Goal: Transaction & Acquisition: Purchase product/service

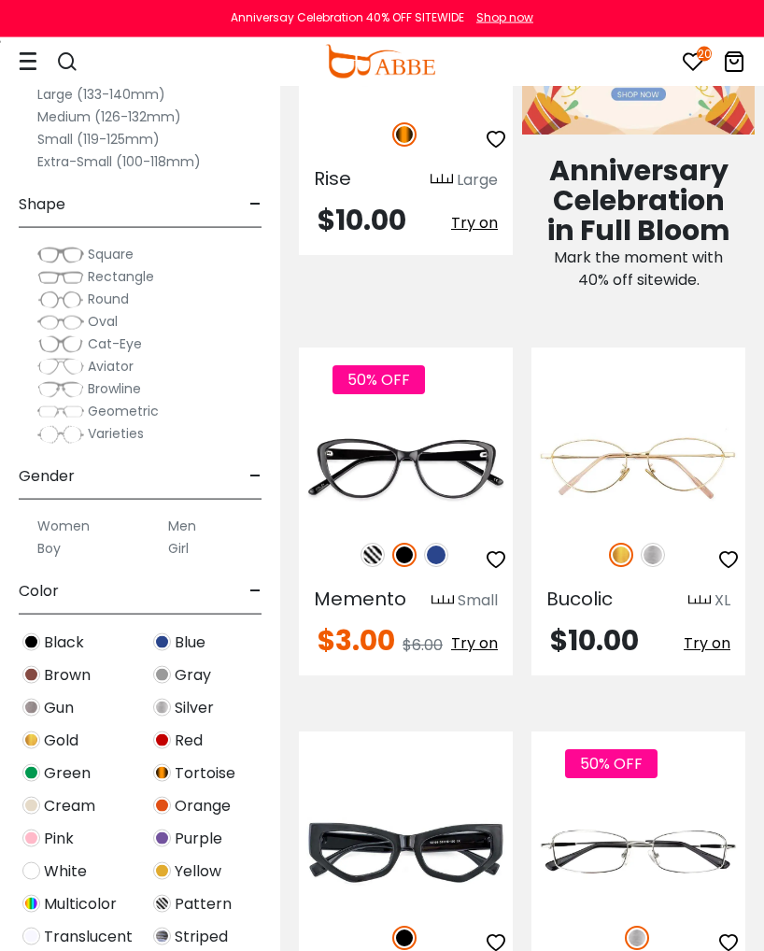
scroll to position [1202, 0]
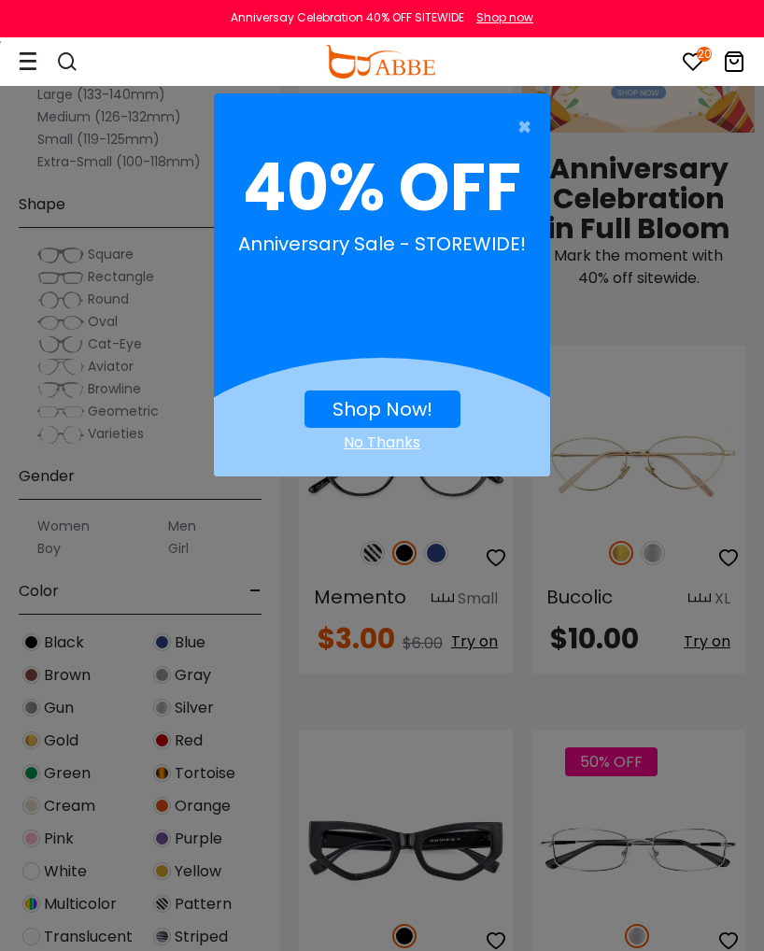
click at [525, 121] on span "×" at bounding box center [529, 126] width 23 height 37
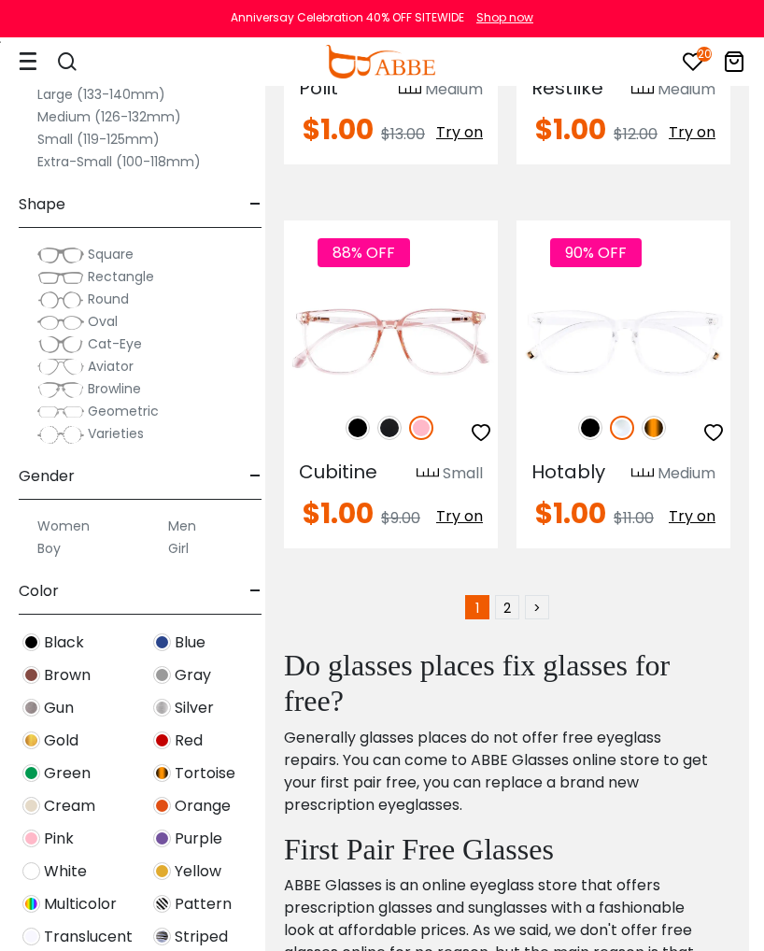
scroll to position [11566, 15]
click at [517, 594] on link "2" at bounding box center [507, 606] width 24 height 24
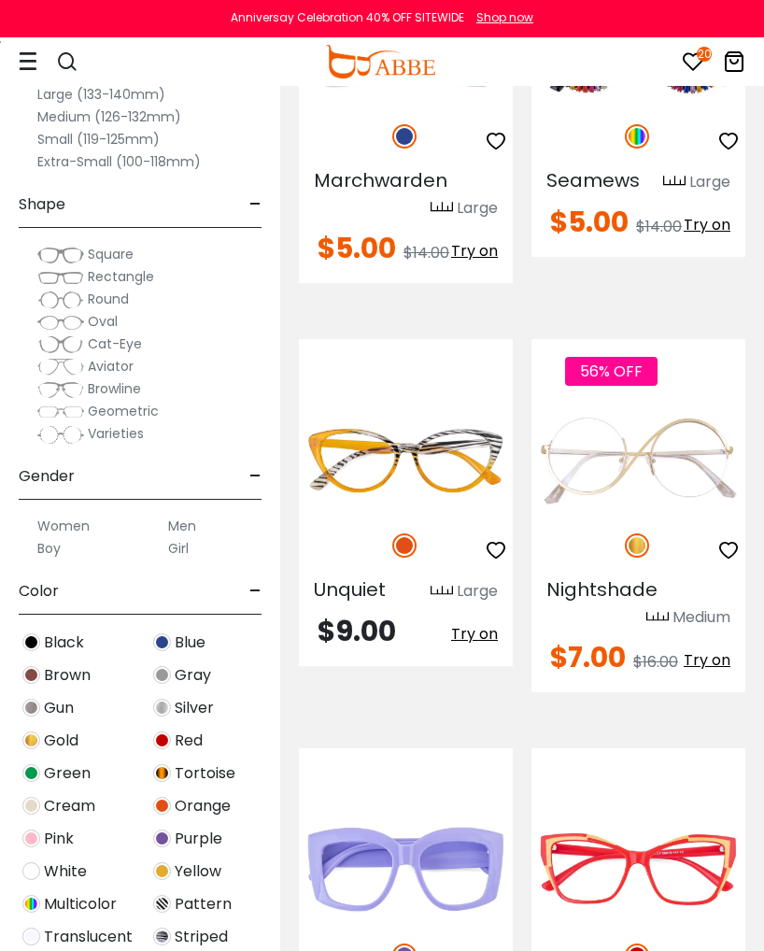
scroll to position [5931, 0]
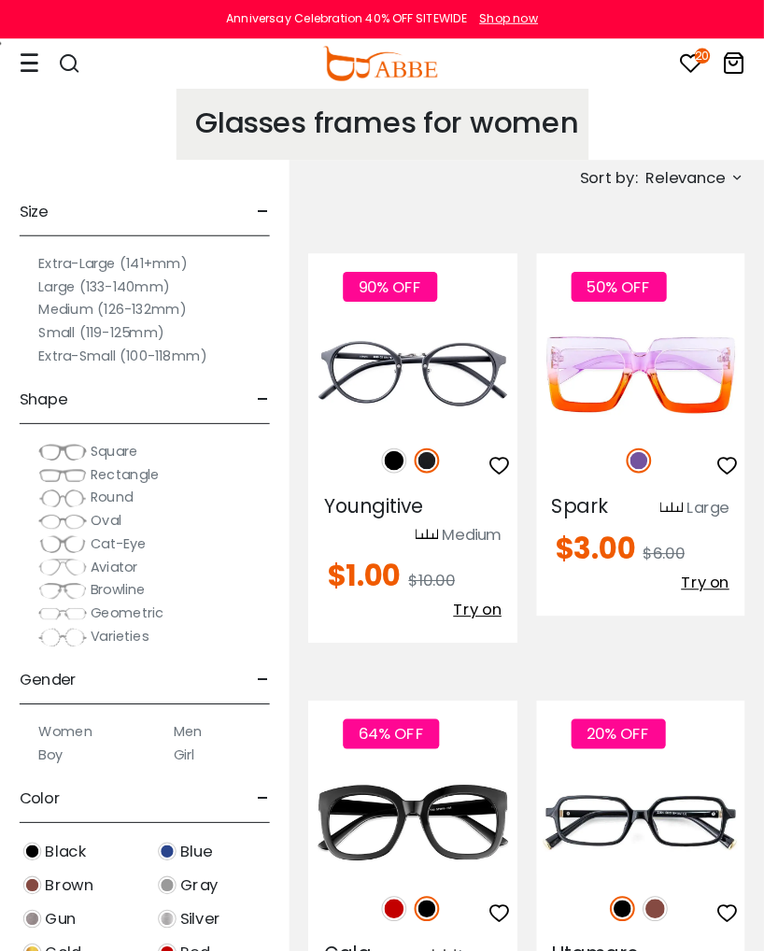
scroll to position [4, 0]
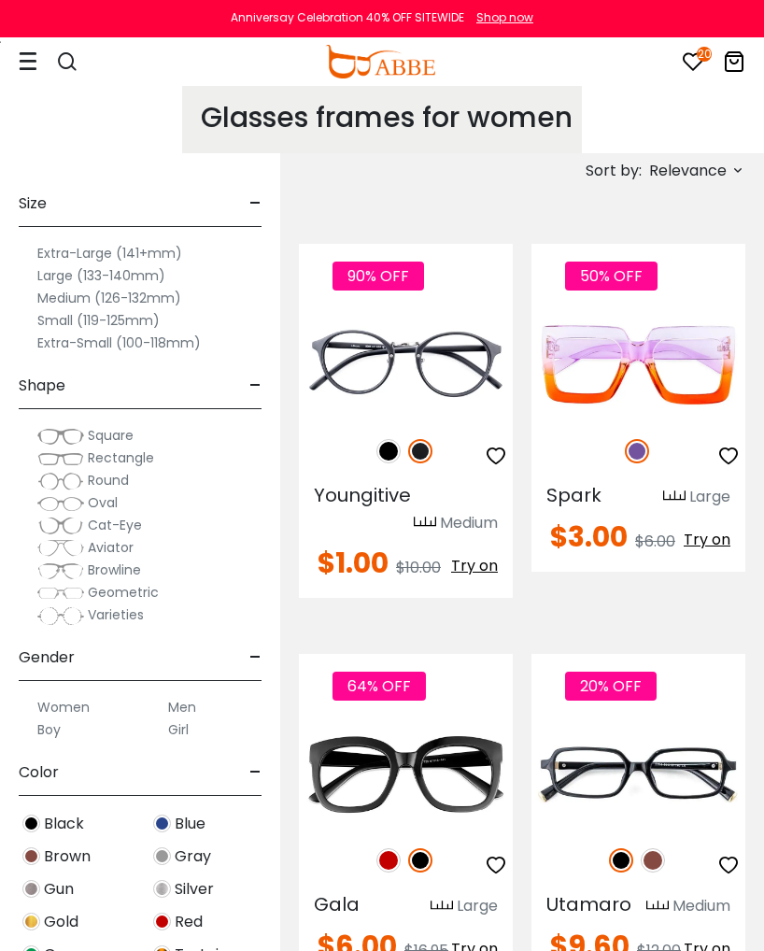
click at [162, 298] on label "Medium (126-132mm)" at bounding box center [109, 298] width 144 height 22
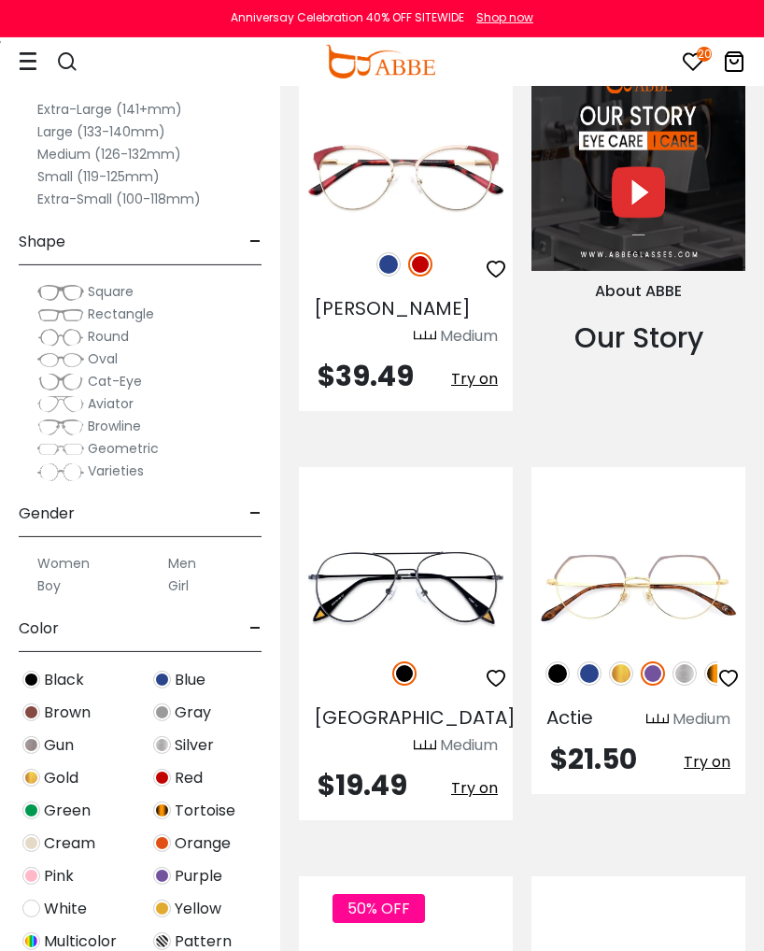
scroll to position [2261, 0]
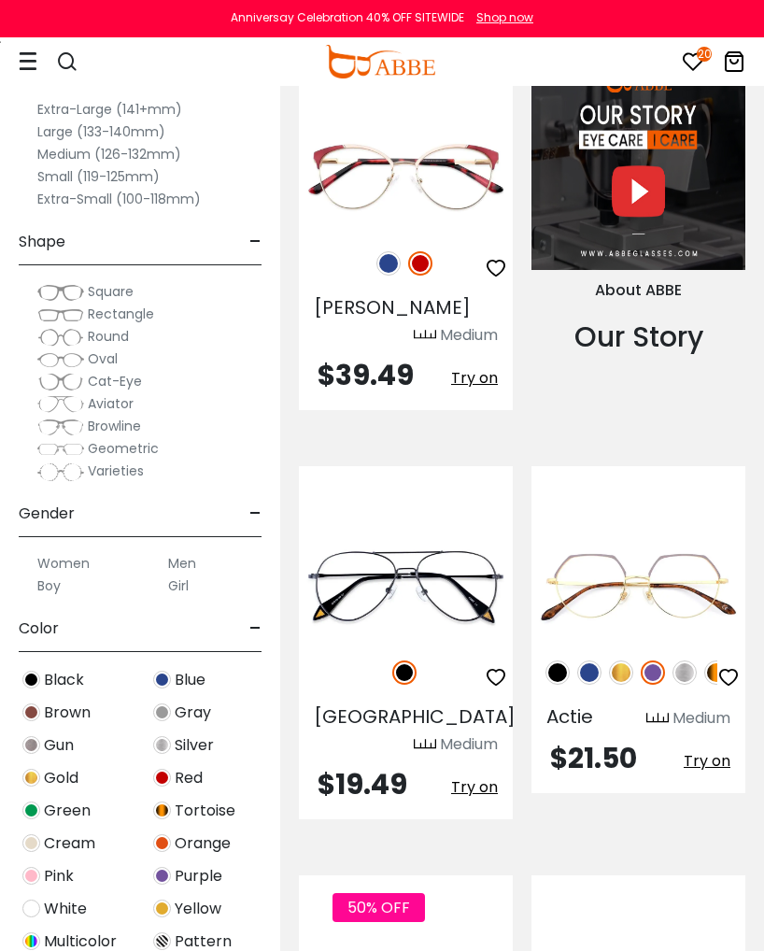
click at [385, 276] on img at bounding box center [389, 263] width 24 height 24
click at [0, 0] on img at bounding box center [0, 0] width 0 height 0
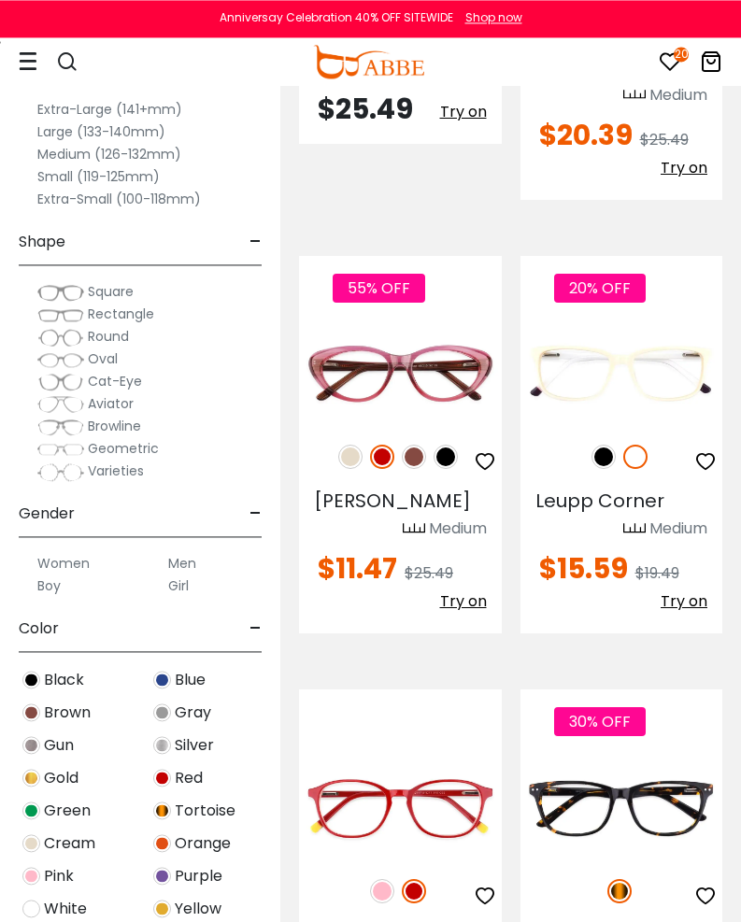
scroll to position [6710, 0]
click at [0, 0] on img at bounding box center [0, 0] width 0 height 0
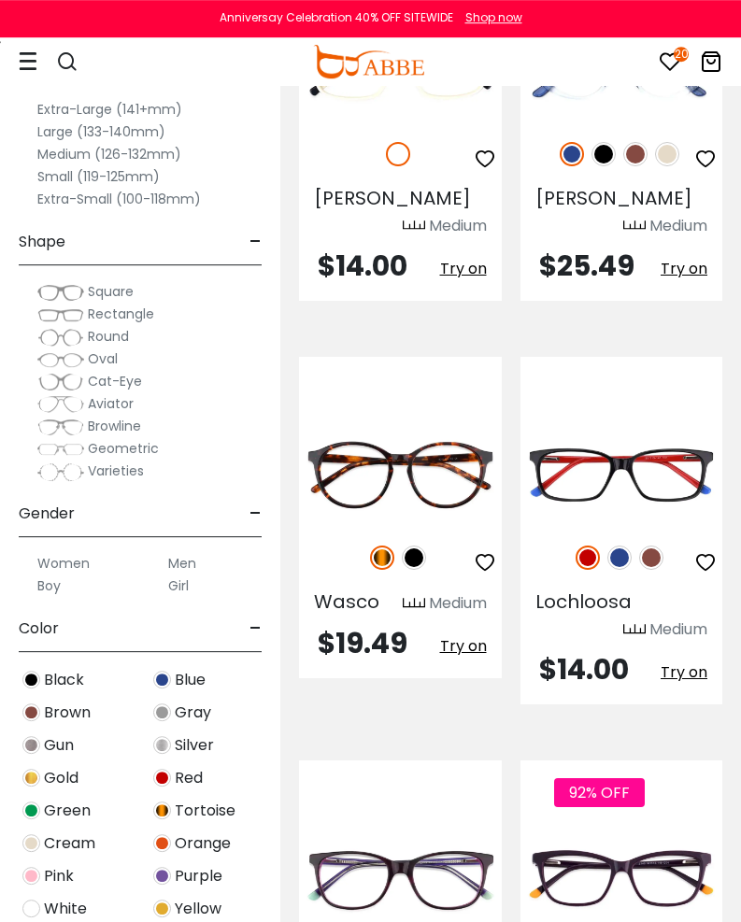
scroll to position [8258, 0]
click at [589, 546] on img at bounding box center [588, 558] width 24 height 24
click at [656, 546] on img at bounding box center [651, 558] width 24 height 24
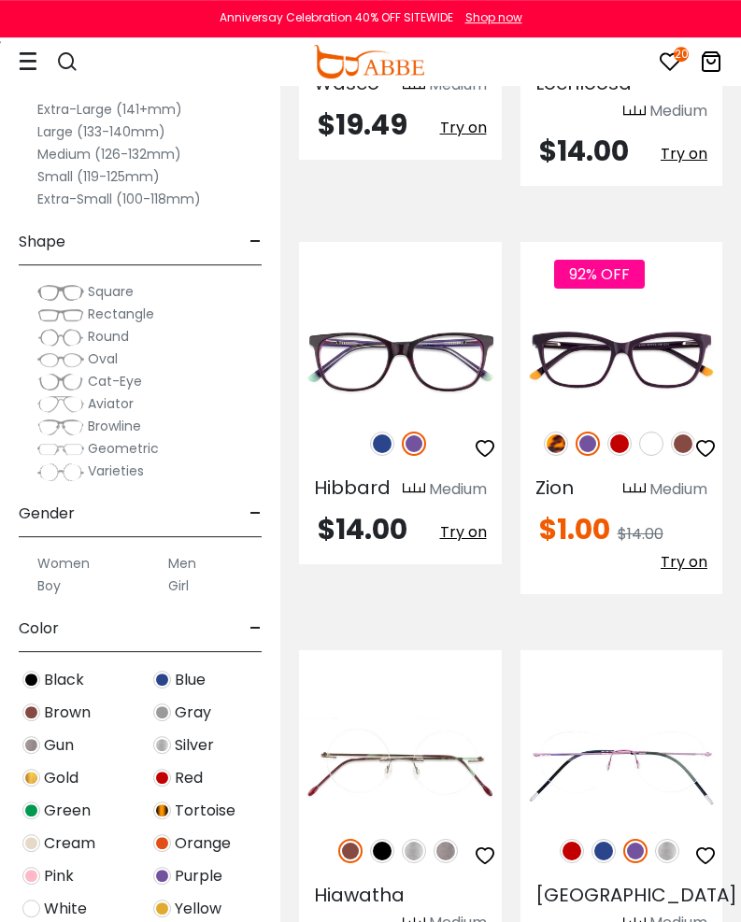
scroll to position [8777, 0]
click at [683, 432] on img at bounding box center [683, 444] width 24 height 24
click at [0, 0] on img at bounding box center [0, 0] width 0 height 0
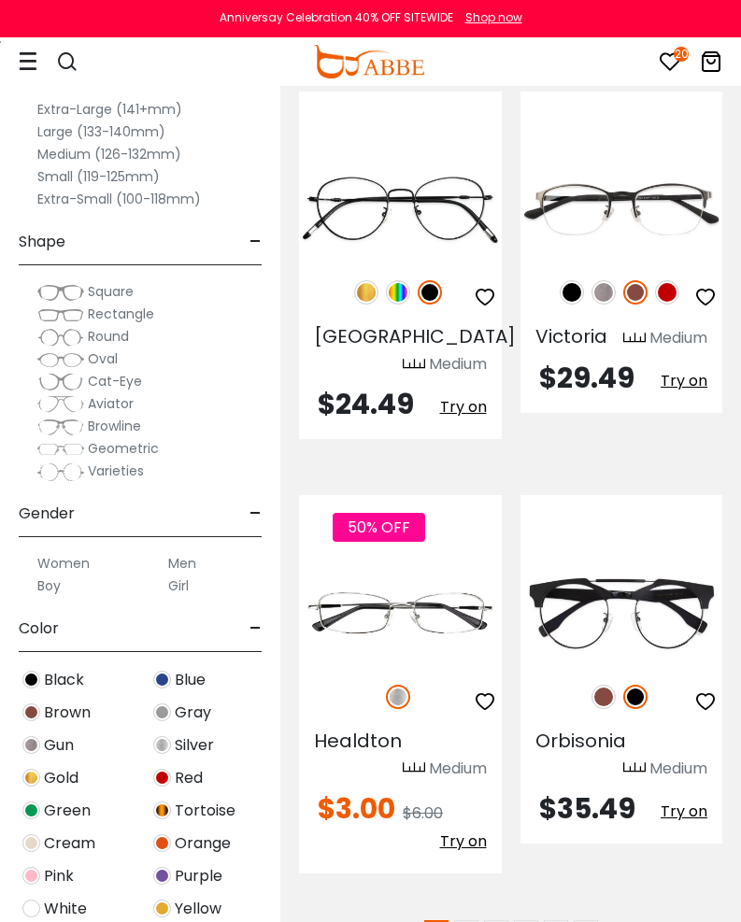
scroll to position [11767, 0]
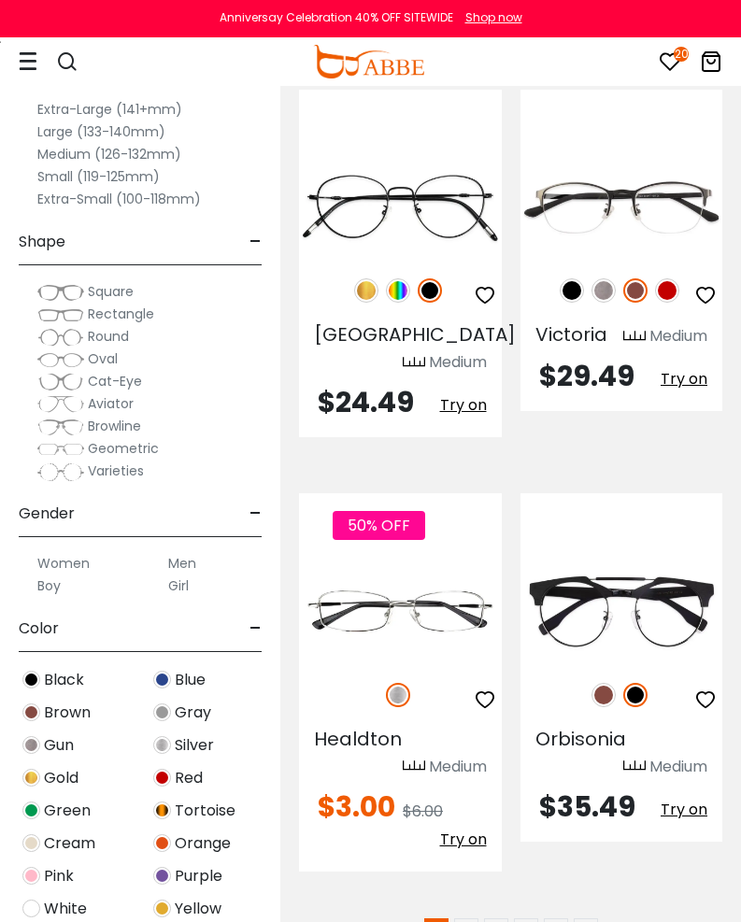
click at [469, 918] on link "2" at bounding box center [466, 930] width 24 height 24
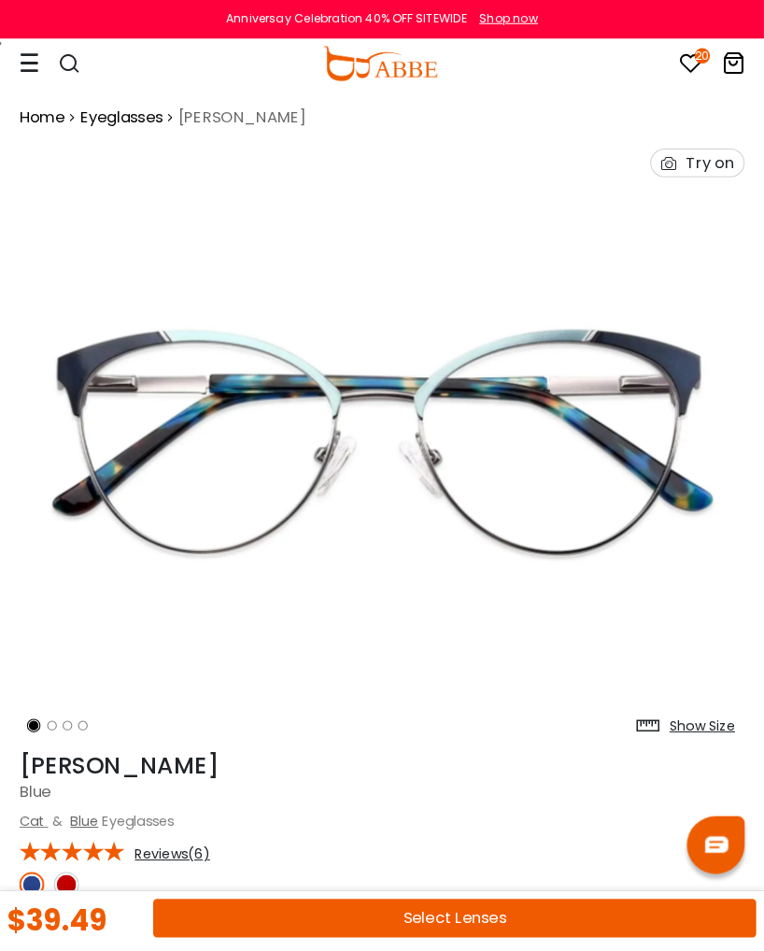
scroll to position [4, 0]
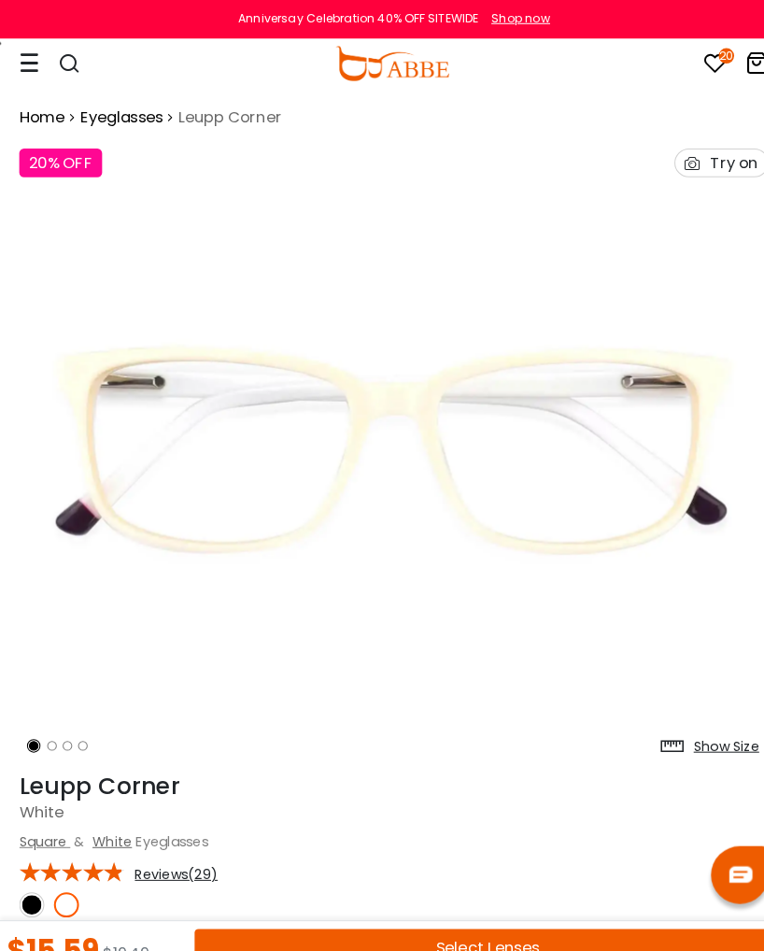
scroll to position [4, 0]
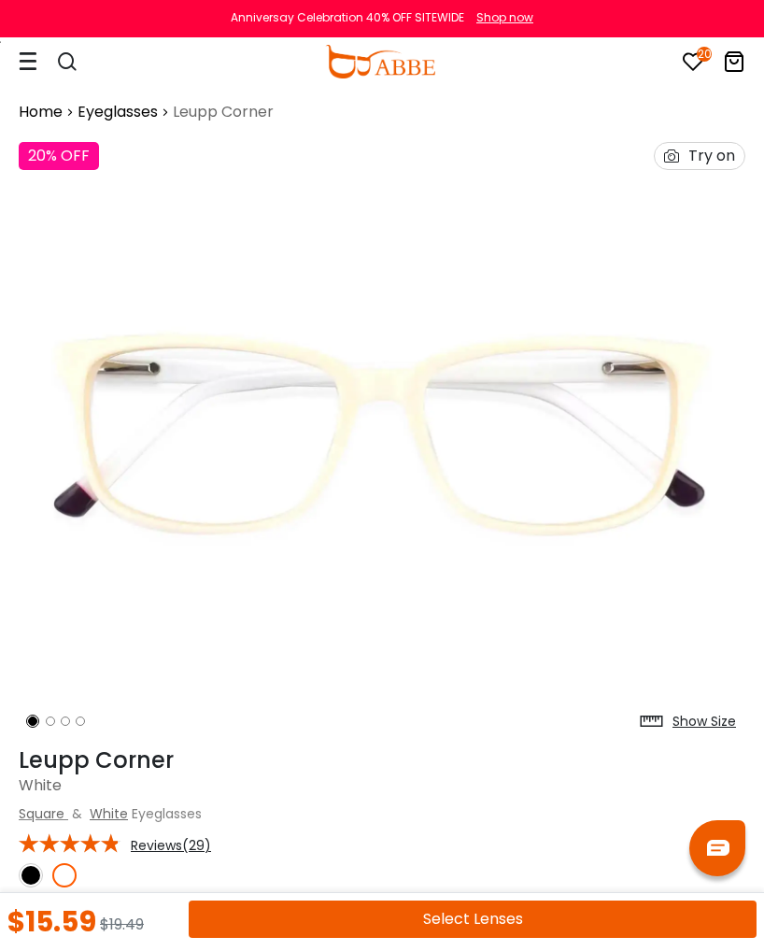
click at [36, 871] on img at bounding box center [31, 875] width 24 height 24
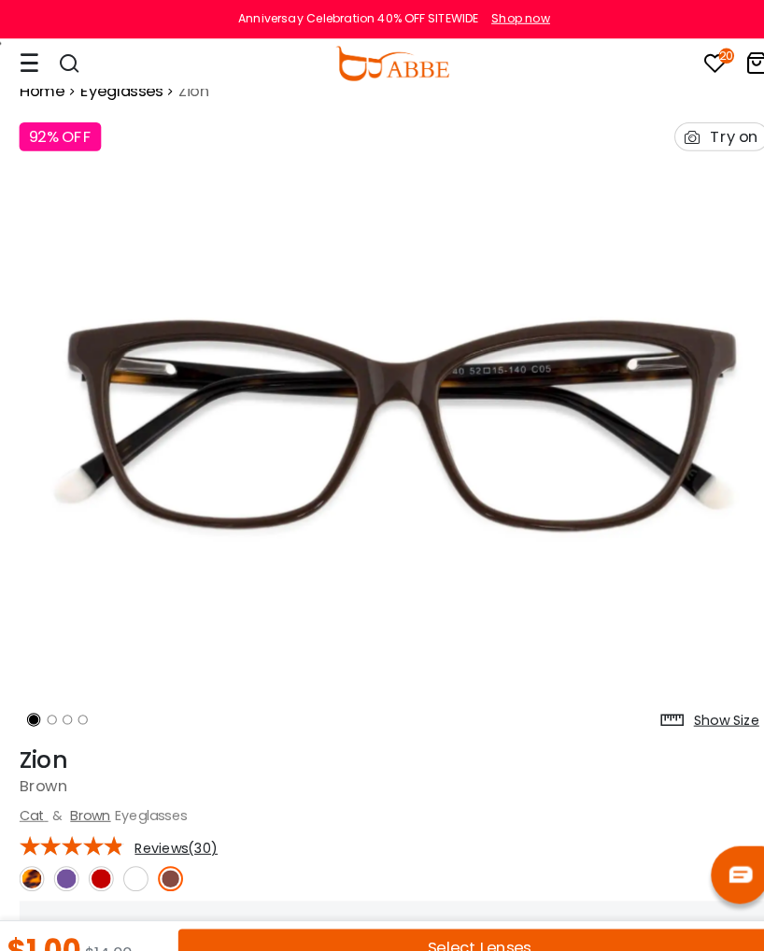
scroll to position [29, 0]
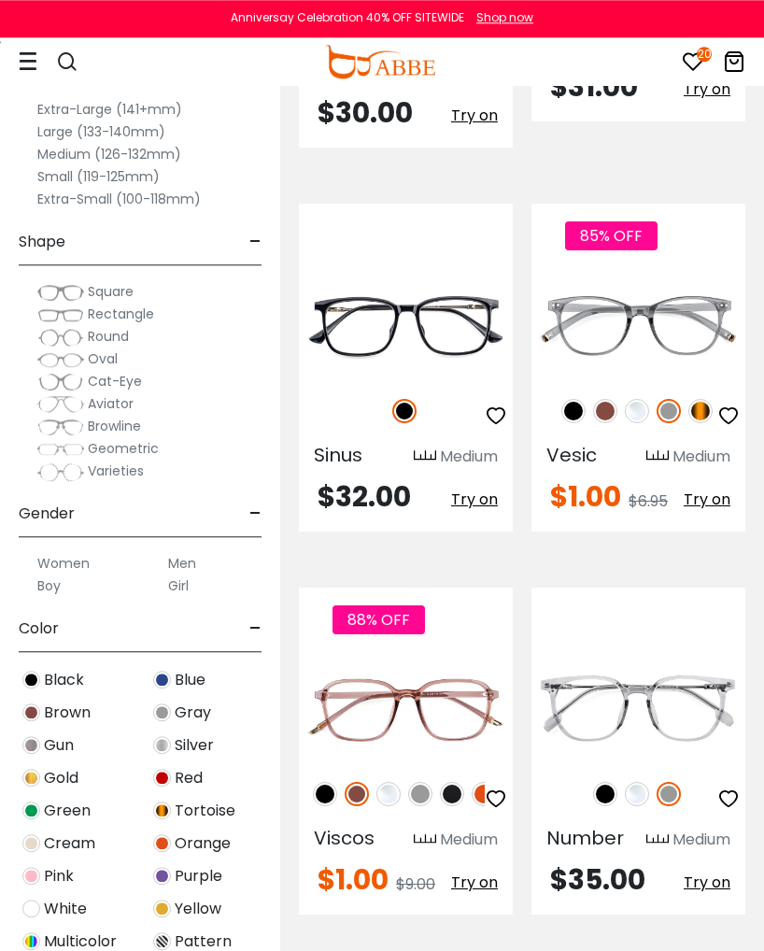
scroll to position [11361, 0]
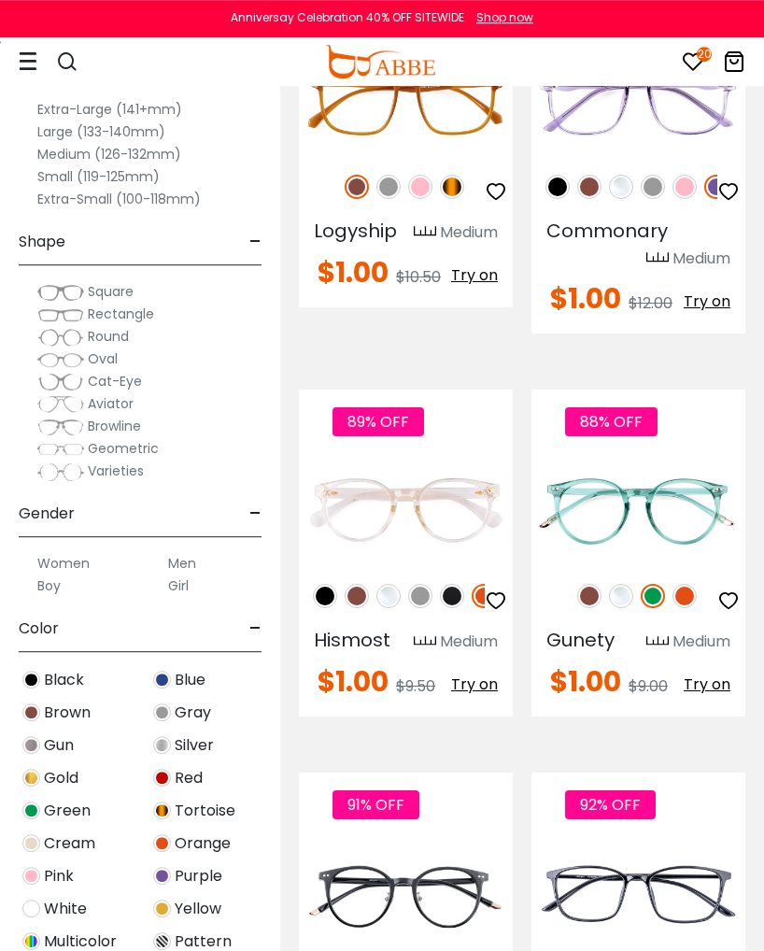
scroll to position [301, 0]
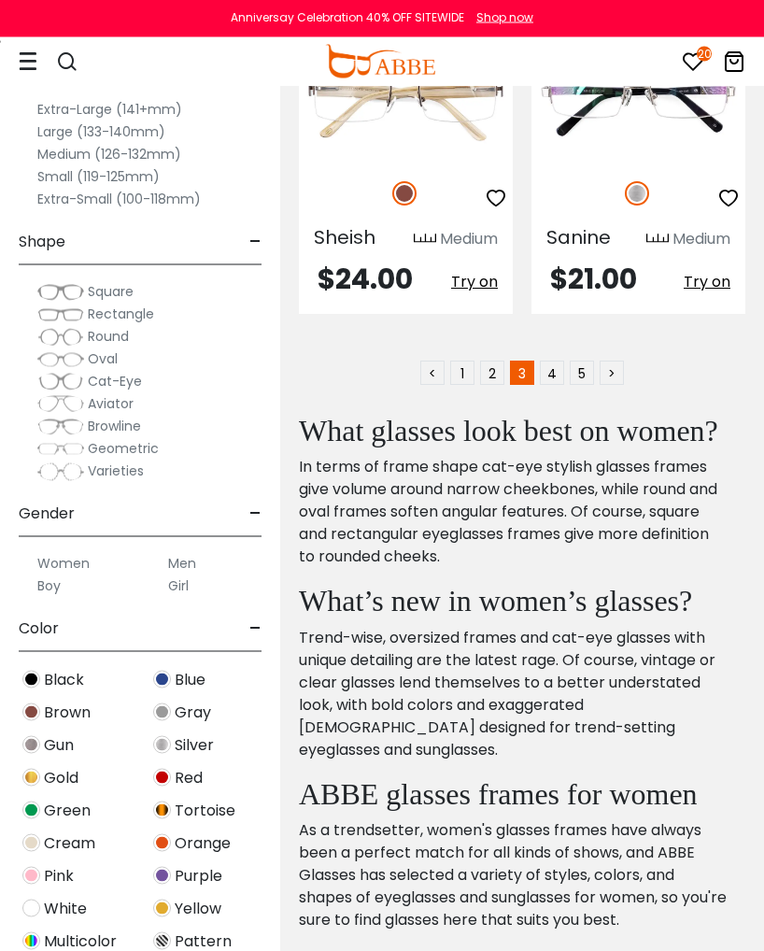
scroll to position [11691, 0]
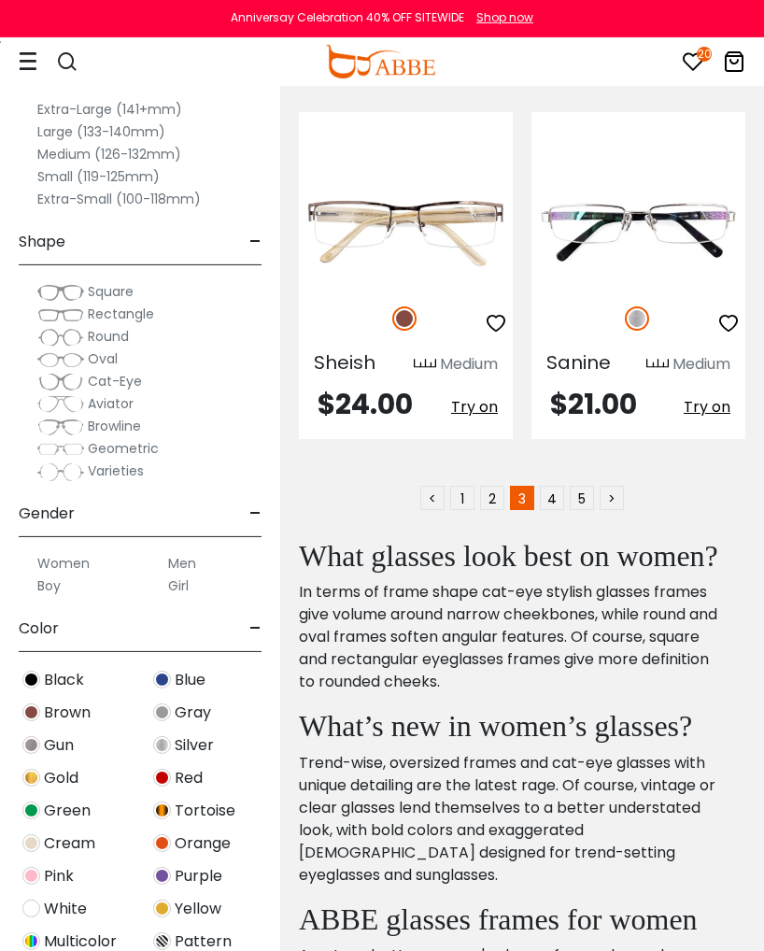
click at [500, 510] on link "2" at bounding box center [492, 498] width 24 height 24
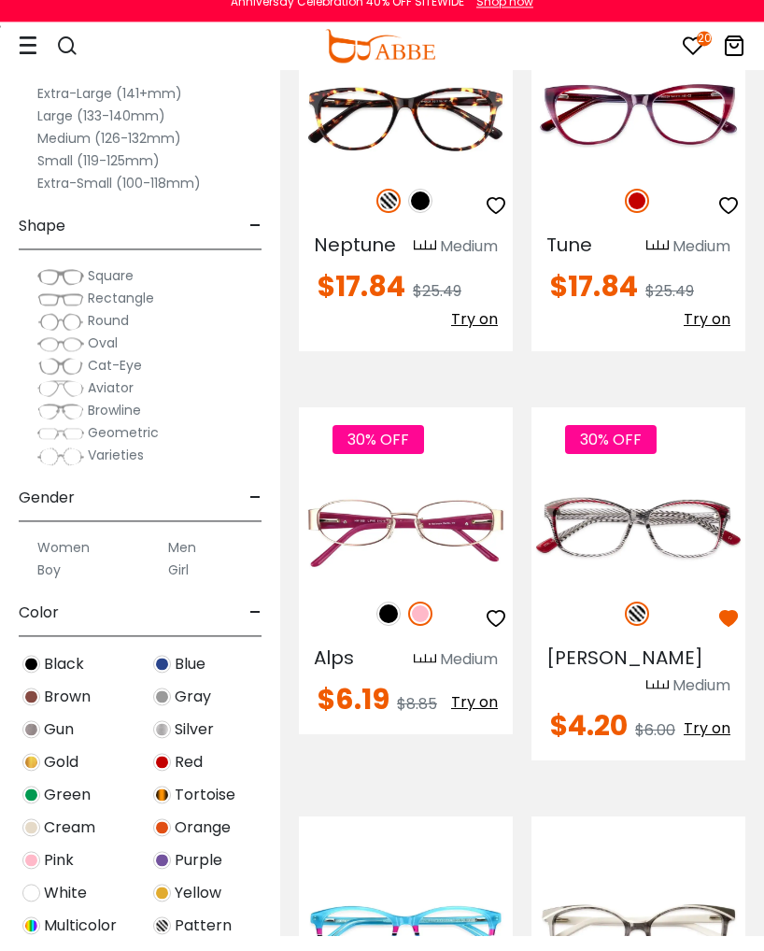
scroll to position [3590, 0]
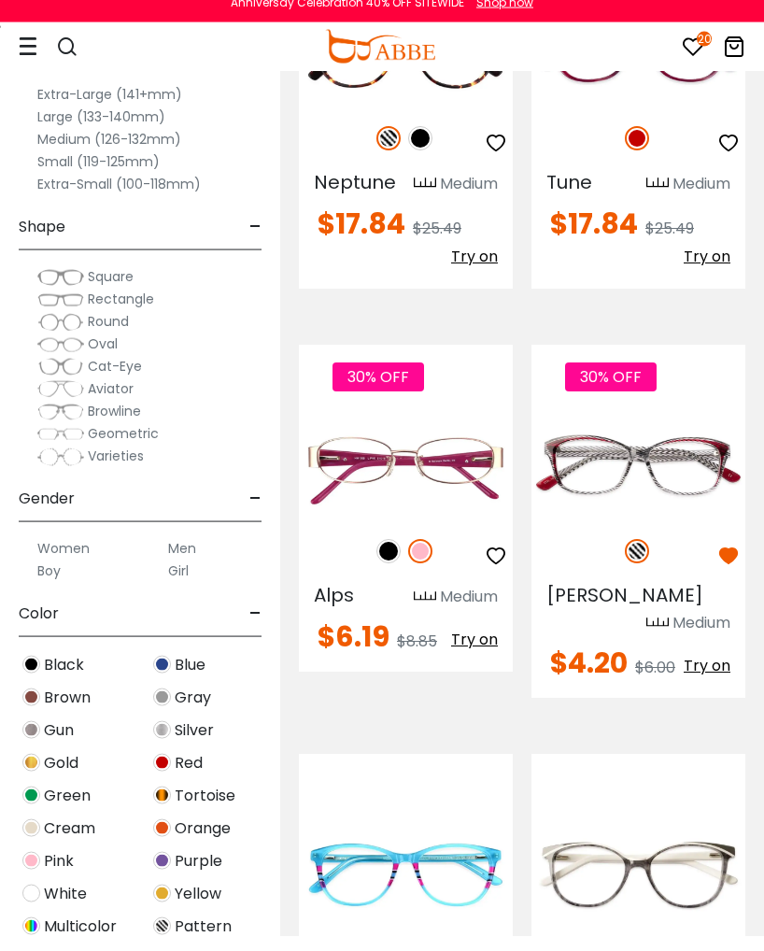
click at [0, 0] on img at bounding box center [0, 0] width 0 height 0
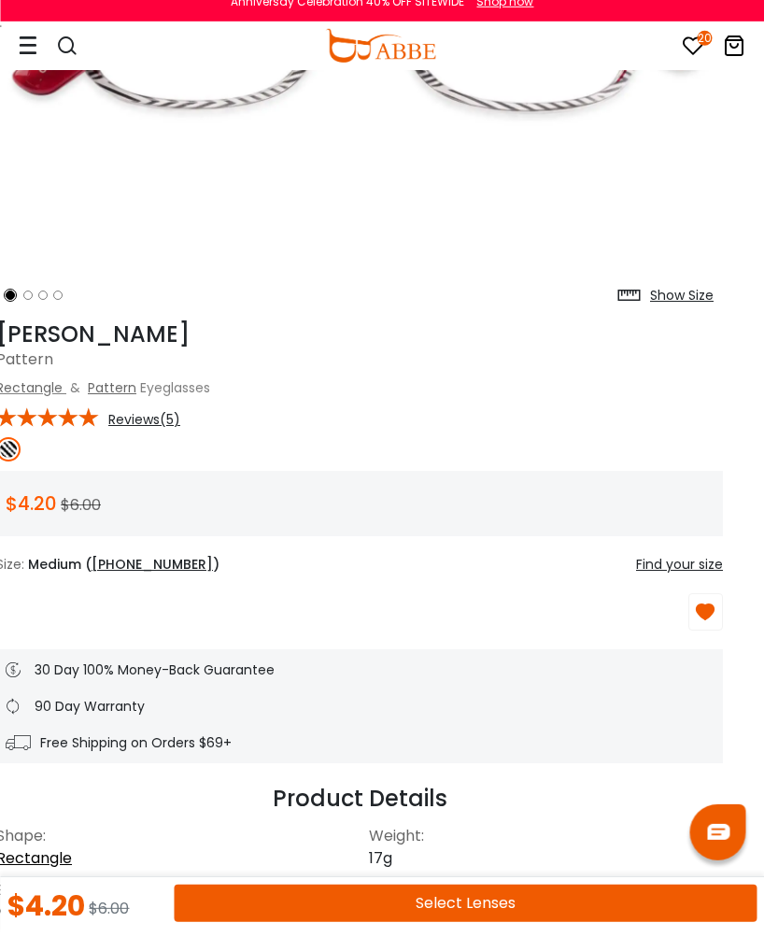
scroll to position [416, 22]
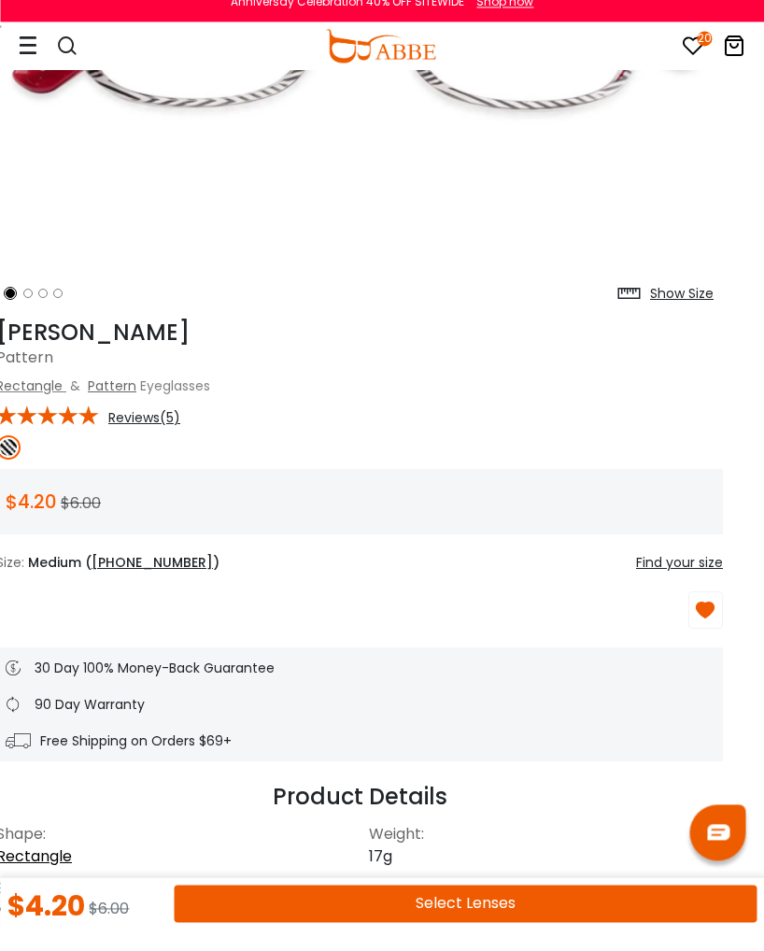
click at [529, 901] on button "Select Lenses" at bounding box center [465, 919] width 583 height 37
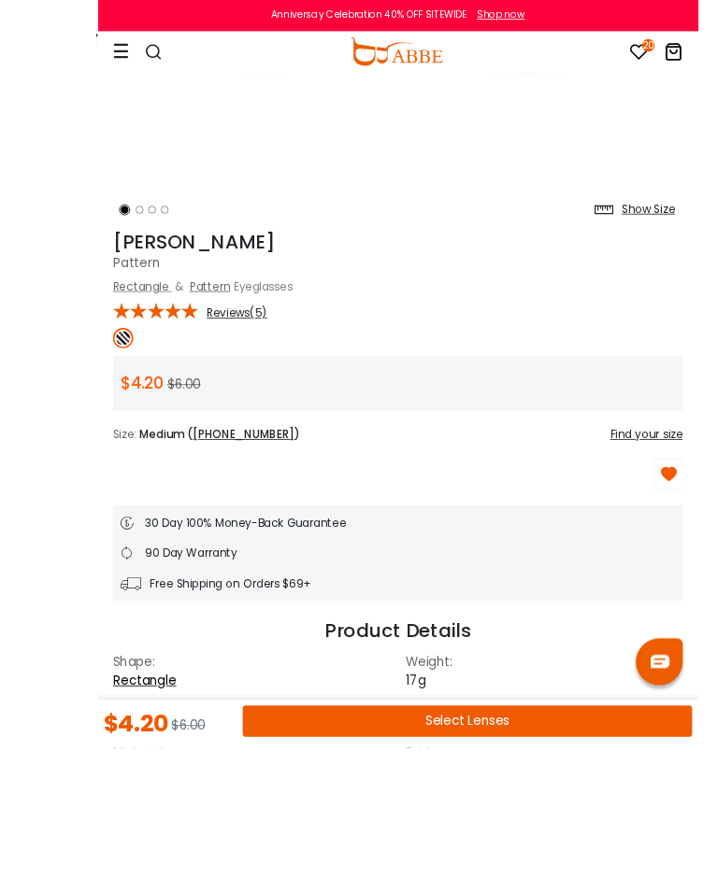
scroll to position [528, 0]
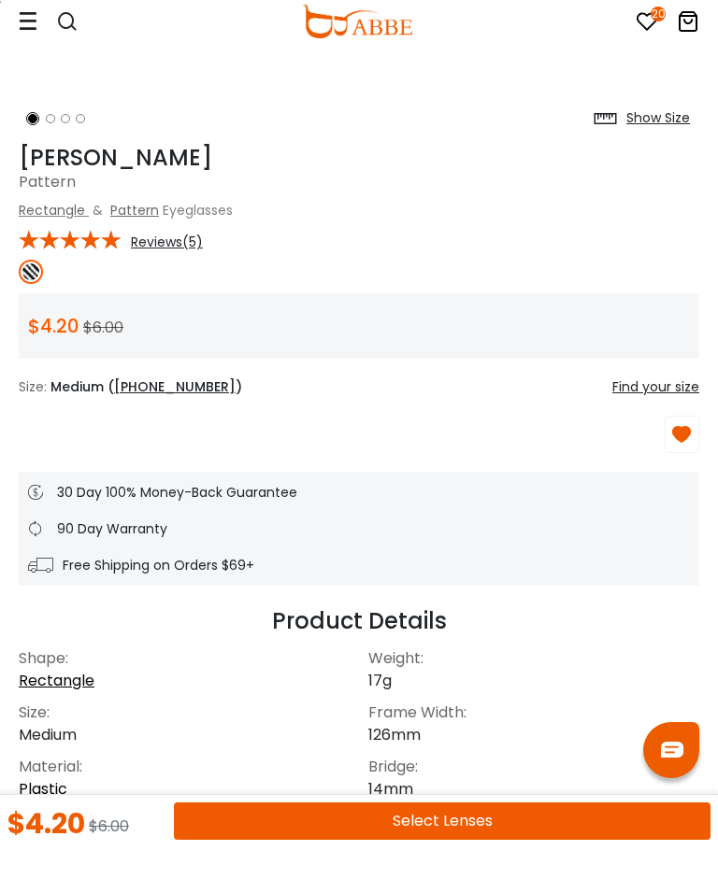
click at [479, 843] on button "Select Lenses" at bounding box center [442, 861] width 536 height 37
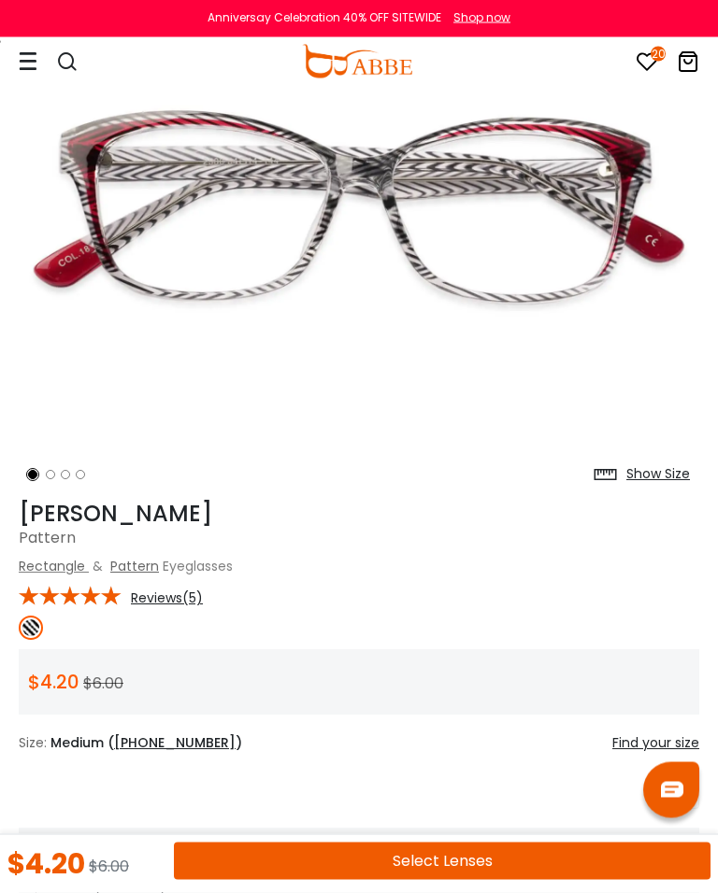
scroll to position [211, 0]
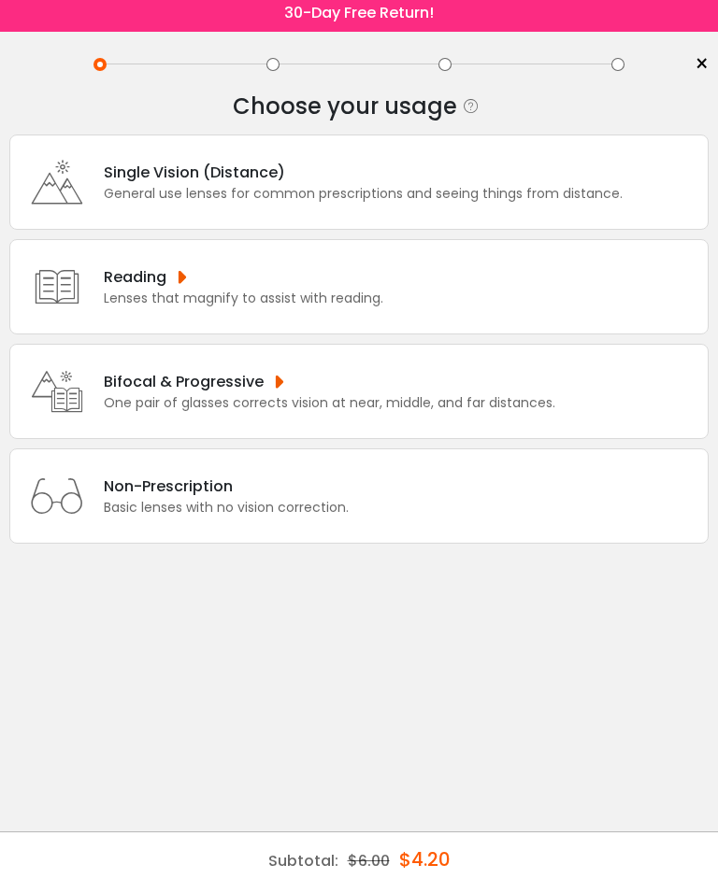
click at [255, 396] on div "Bifocal & Progressive" at bounding box center [329, 387] width 451 height 23
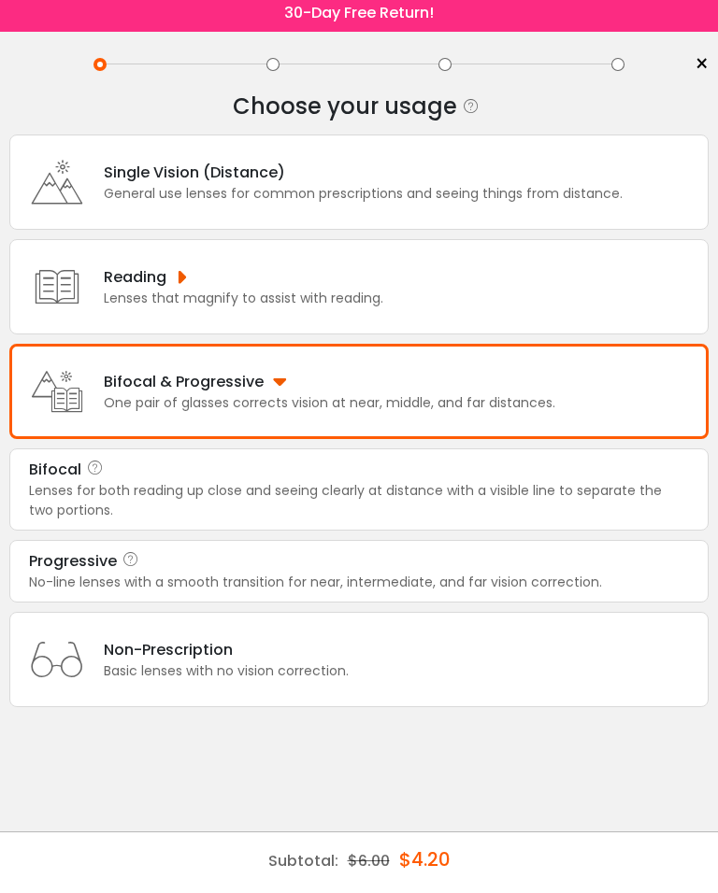
click at [243, 522] on div "Lenses for both reading up close and seeing clearly at distance with a visible …" at bounding box center [359, 506] width 660 height 39
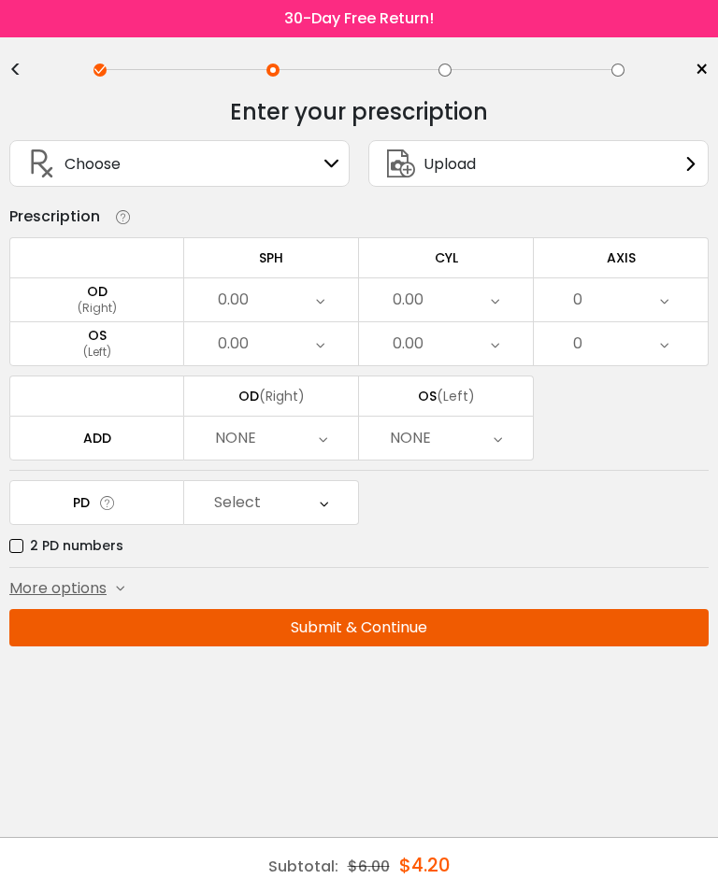
click at [330, 166] on icon at bounding box center [331, 163] width 15 height 15
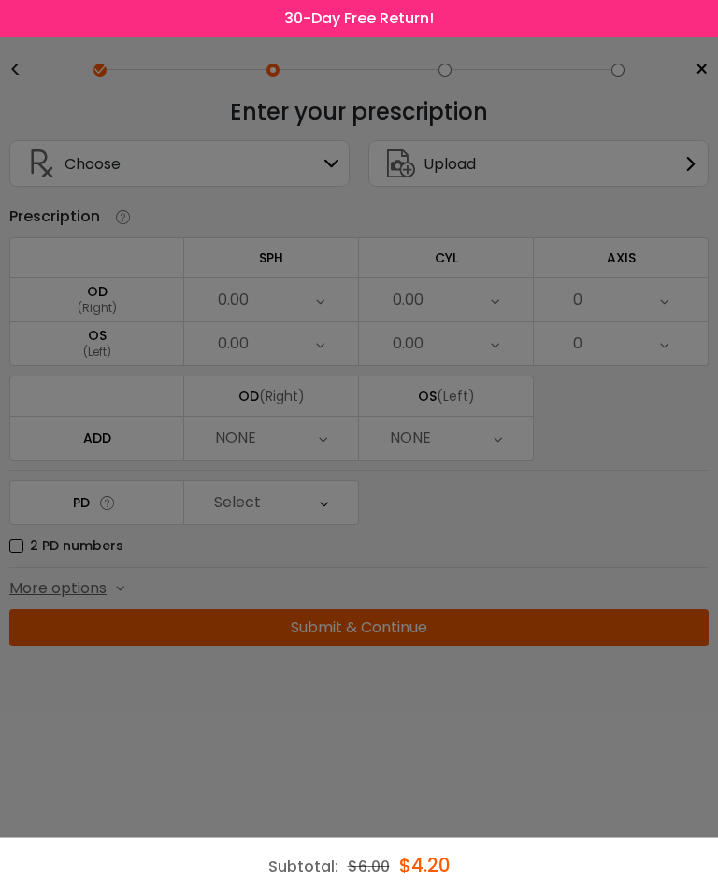
click at [344, 165] on div at bounding box center [359, 446] width 718 height 893
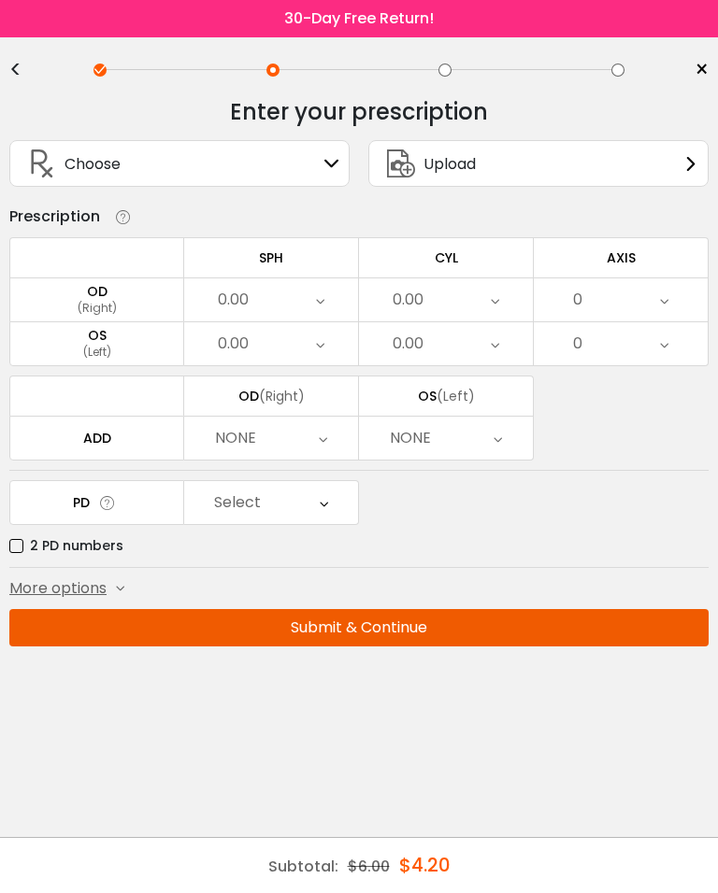
click at [302, 291] on div "0.00" at bounding box center [271, 299] width 174 height 43
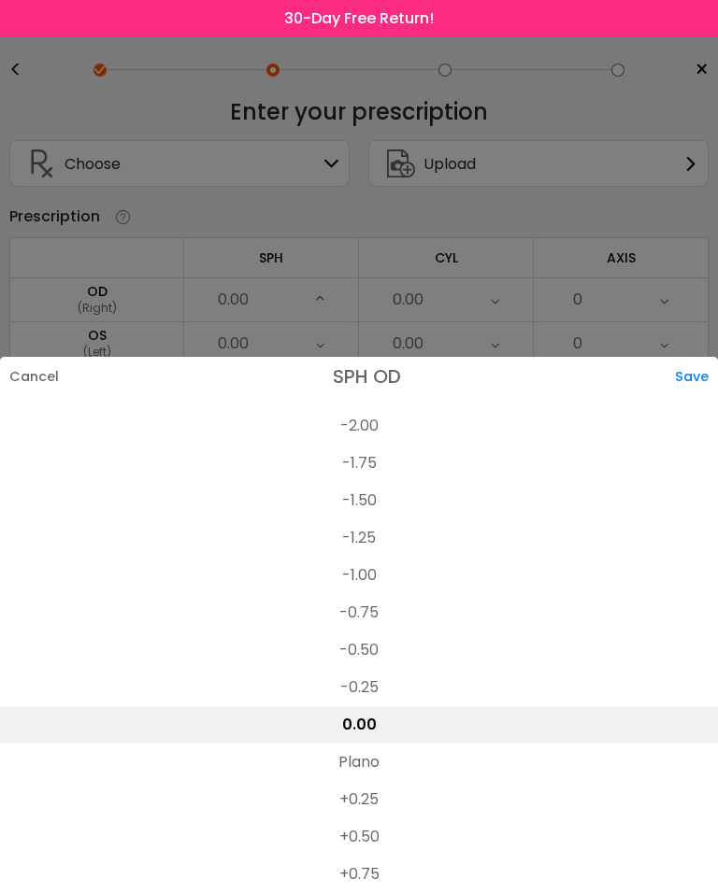
scroll to position [2697, 0]
click at [374, 633] on li "-0.50" at bounding box center [359, 649] width 718 height 37
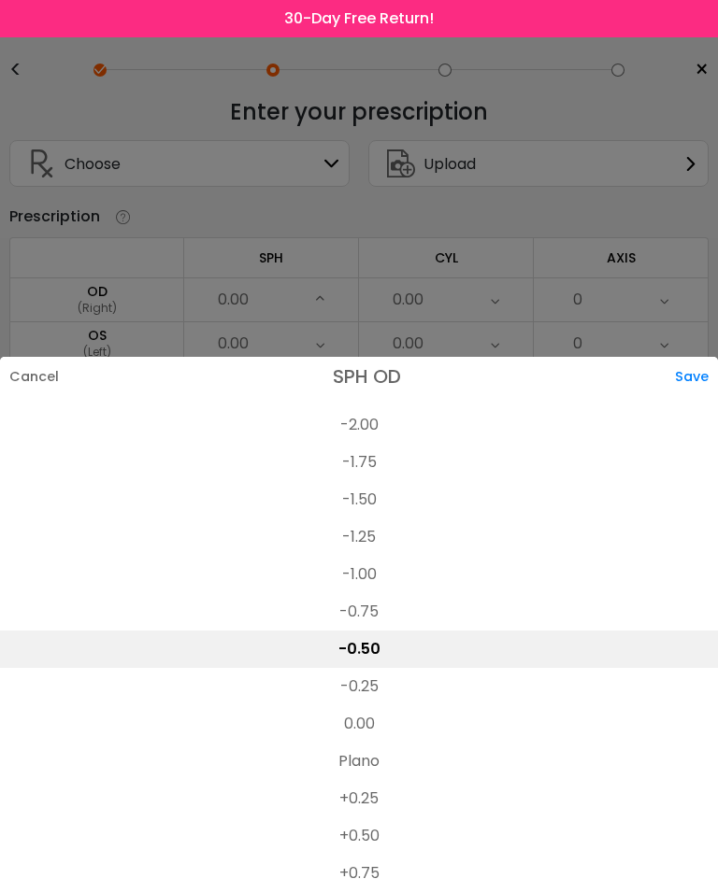
click at [707, 363] on div "Save" at bounding box center [696, 376] width 43 height 39
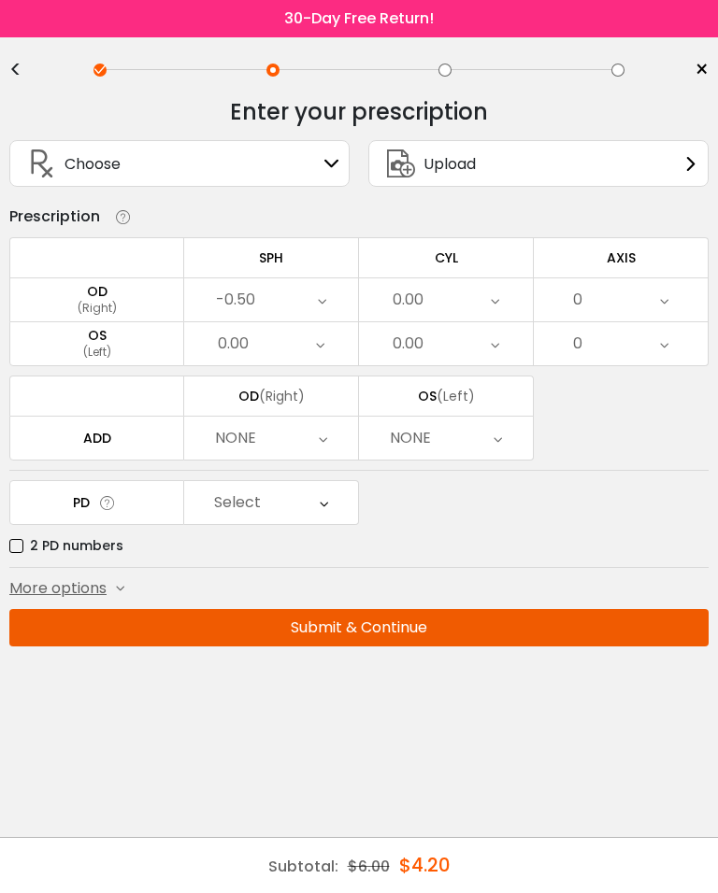
click at [494, 299] on icon at bounding box center [494, 299] width 8 height 43
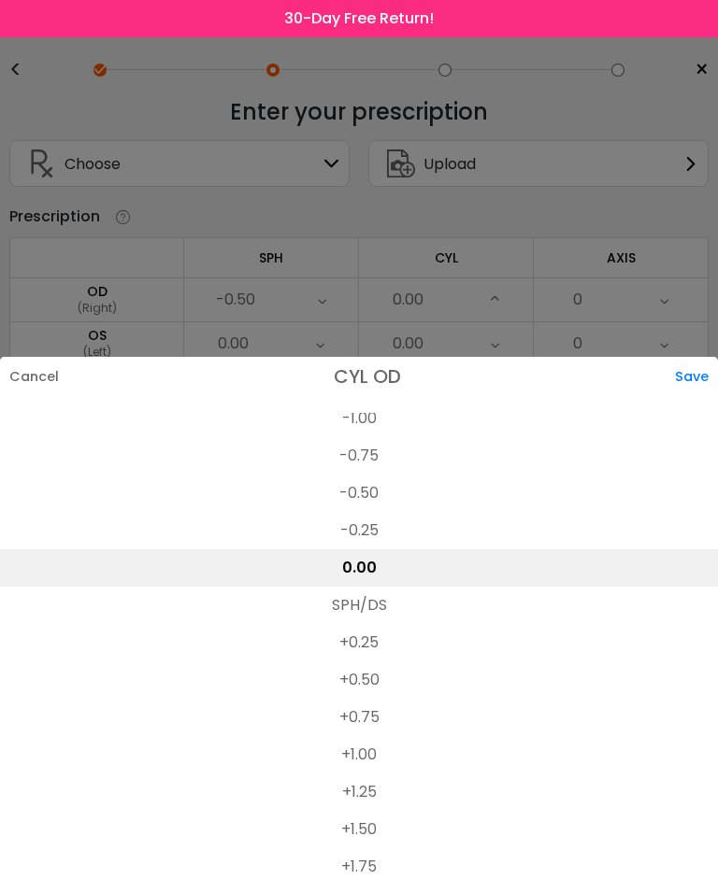
scroll to position [764, 0]
click at [373, 772] on li "+1.25" at bounding box center [359, 788] width 718 height 37
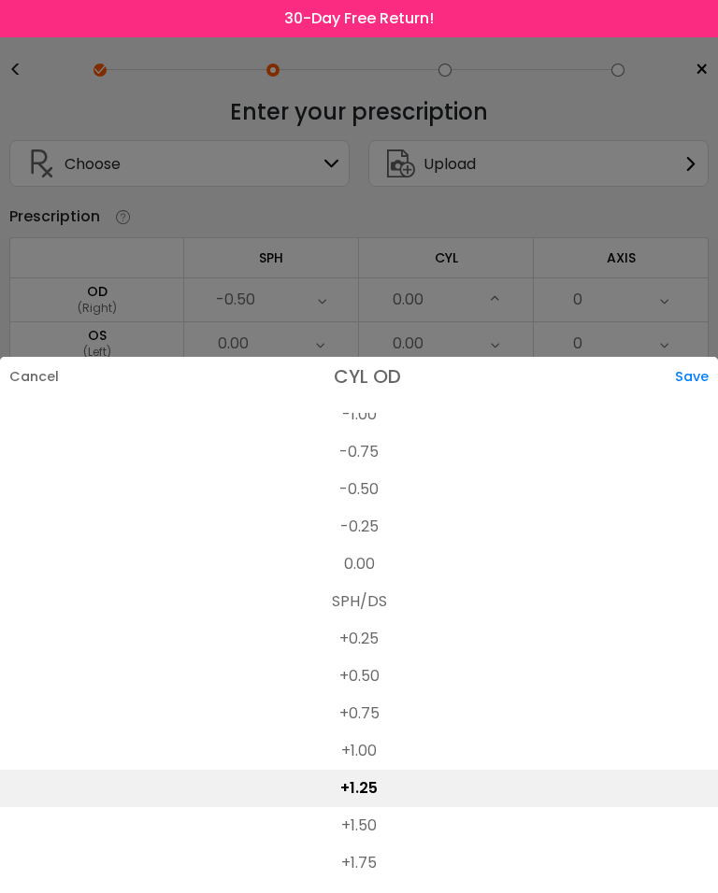
click at [708, 362] on div "Save" at bounding box center [696, 376] width 43 height 39
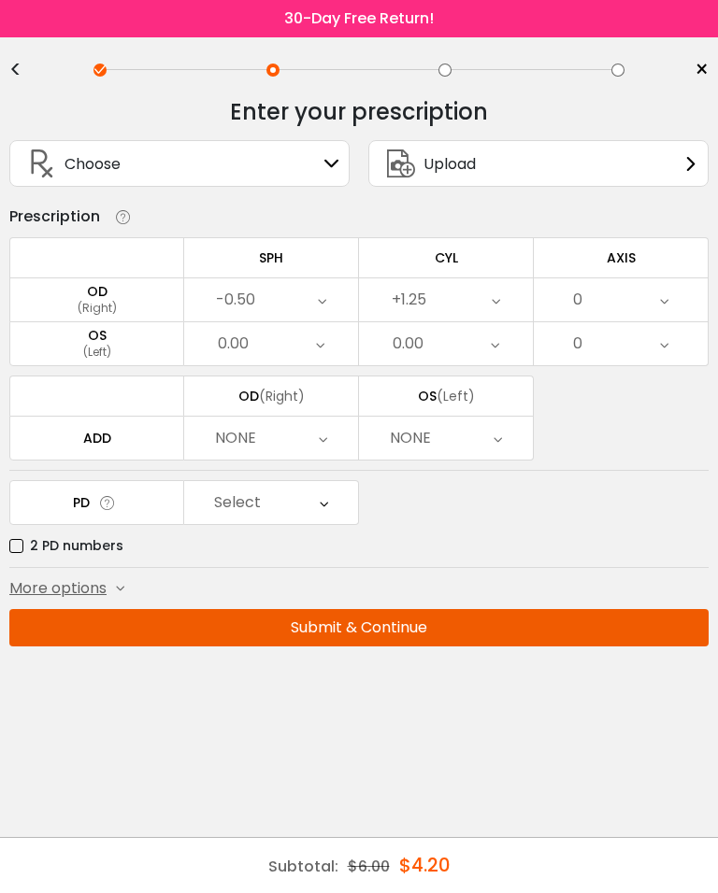
click at [677, 298] on div "0" at bounding box center [620, 299] width 174 height 43
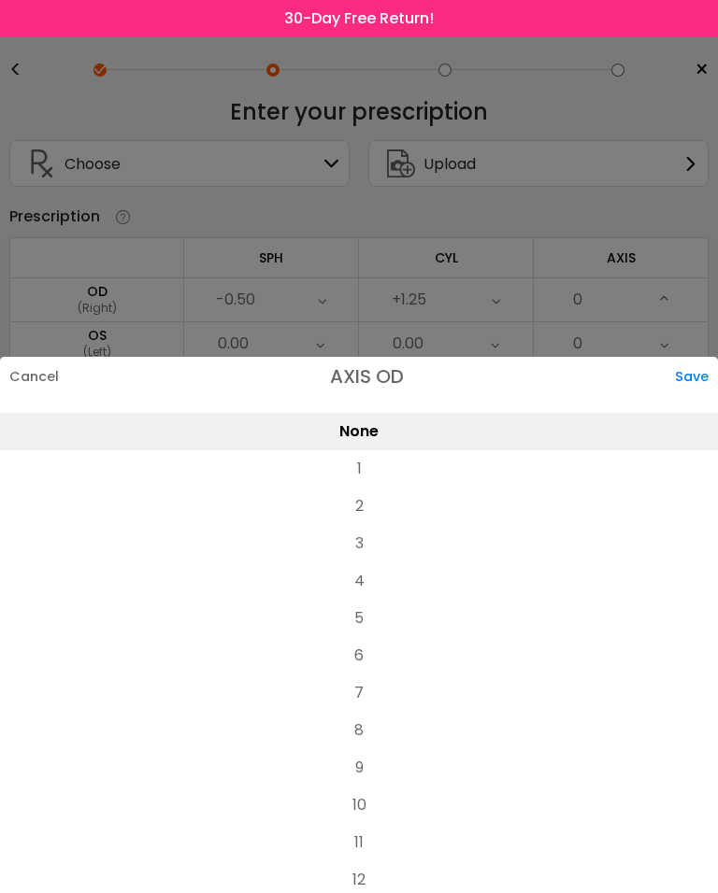
click at [377, 787] on li "10" at bounding box center [359, 805] width 718 height 37
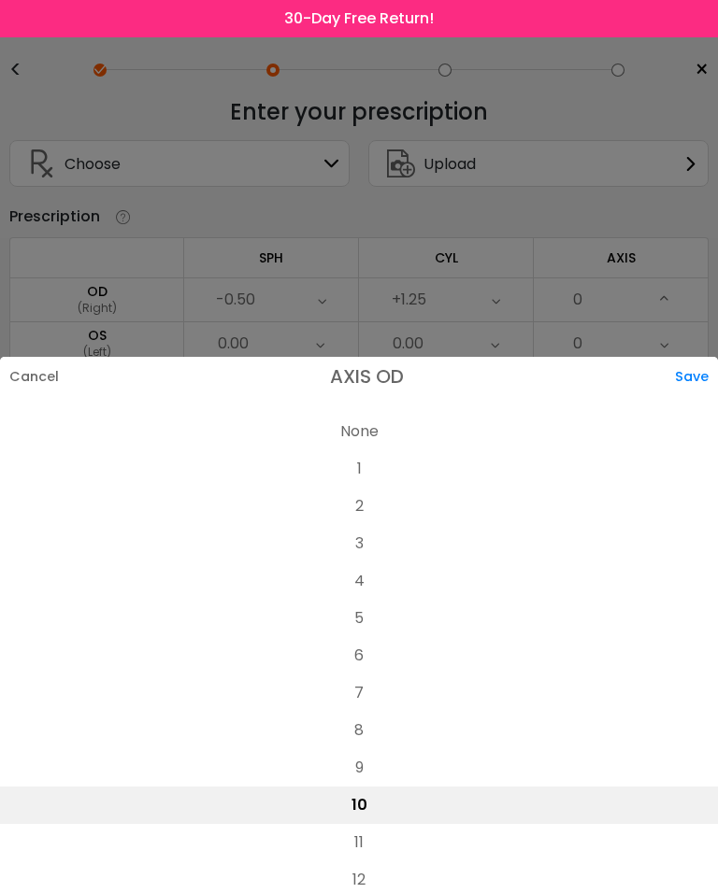
click at [694, 365] on div "Save" at bounding box center [696, 376] width 43 height 39
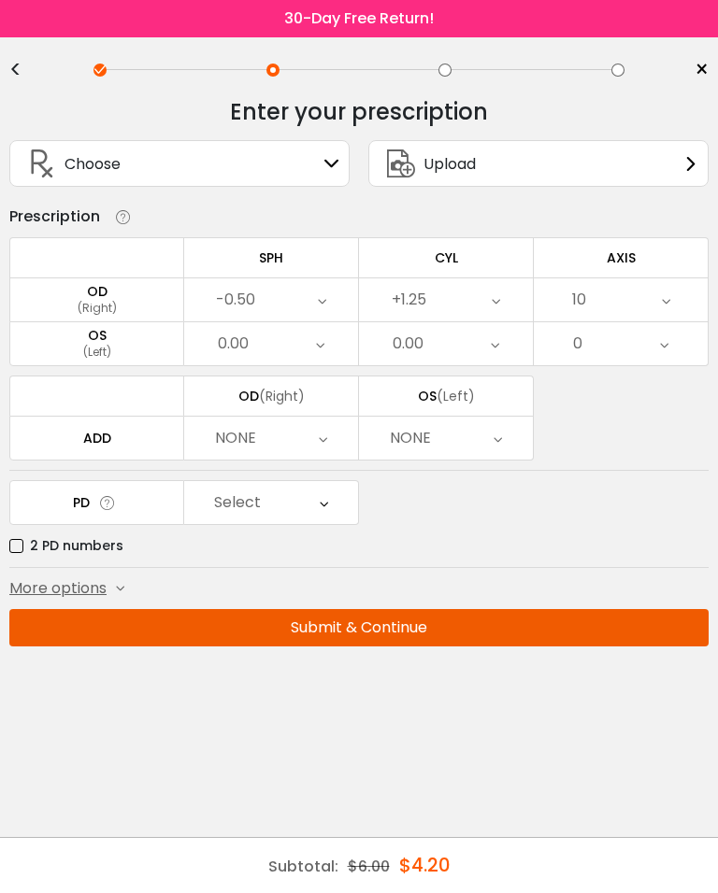
click at [334, 350] on div "0.00" at bounding box center [271, 343] width 174 height 43
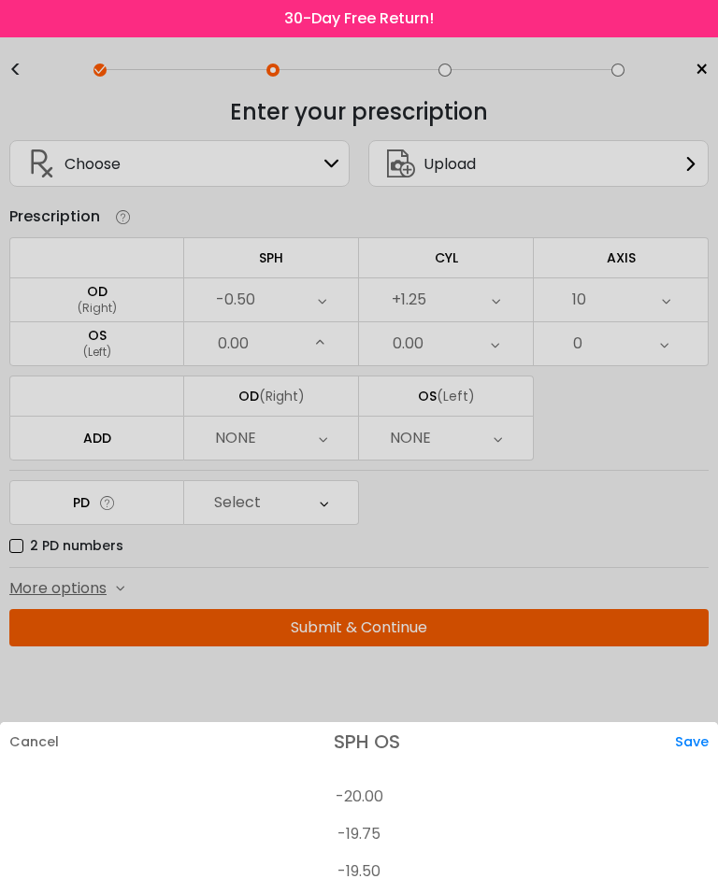
scroll to position [2770, 0]
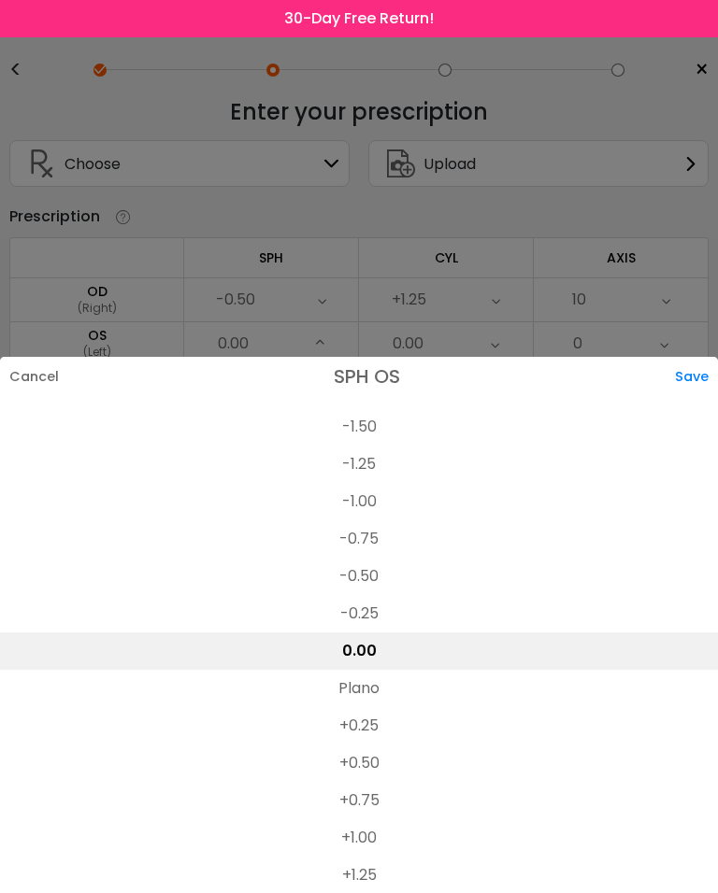
click at [387, 558] on li "-0.50" at bounding box center [359, 576] width 718 height 37
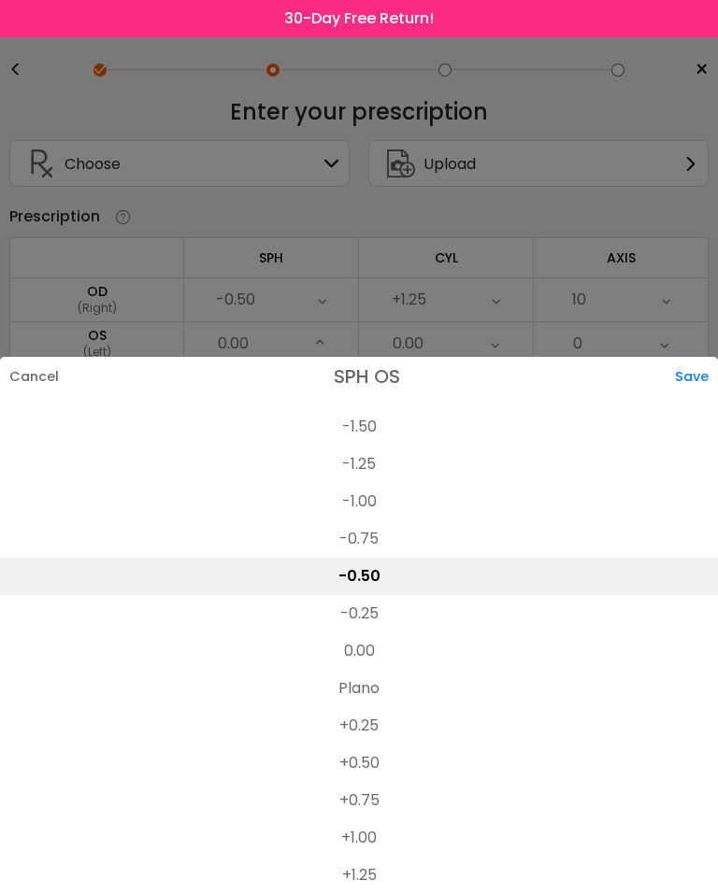
click at [701, 366] on div "Save" at bounding box center [696, 376] width 43 height 39
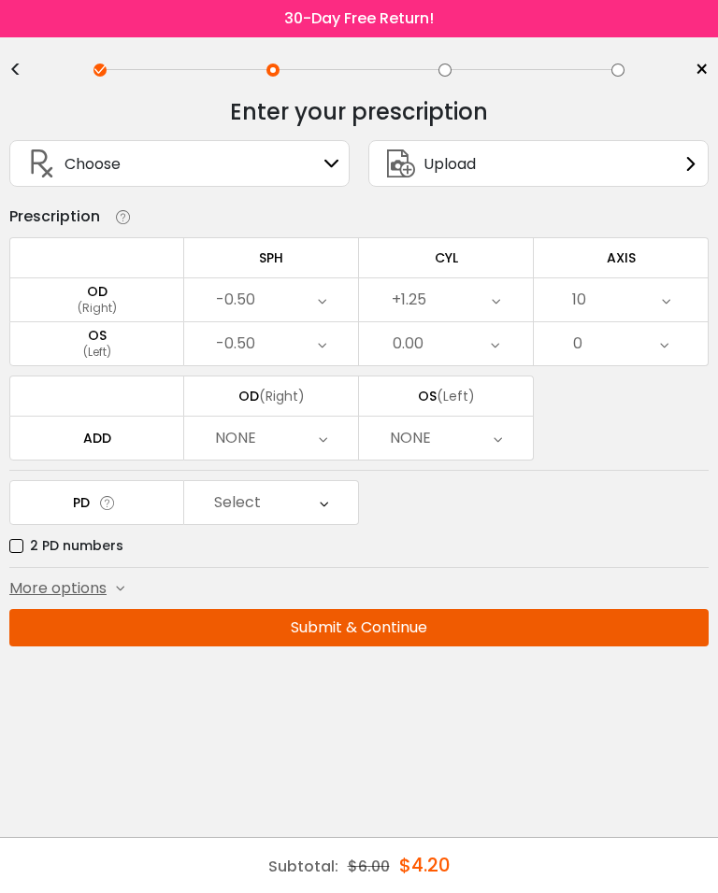
click at [512, 348] on div "0.00" at bounding box center [446, 343] width 174 height 43
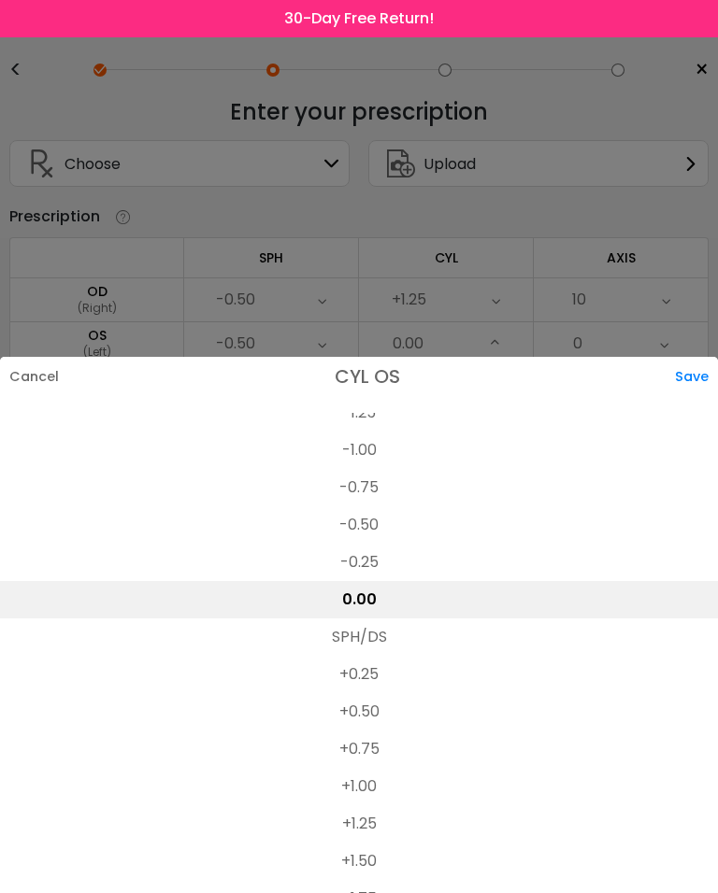
scroll to position [754, 0]
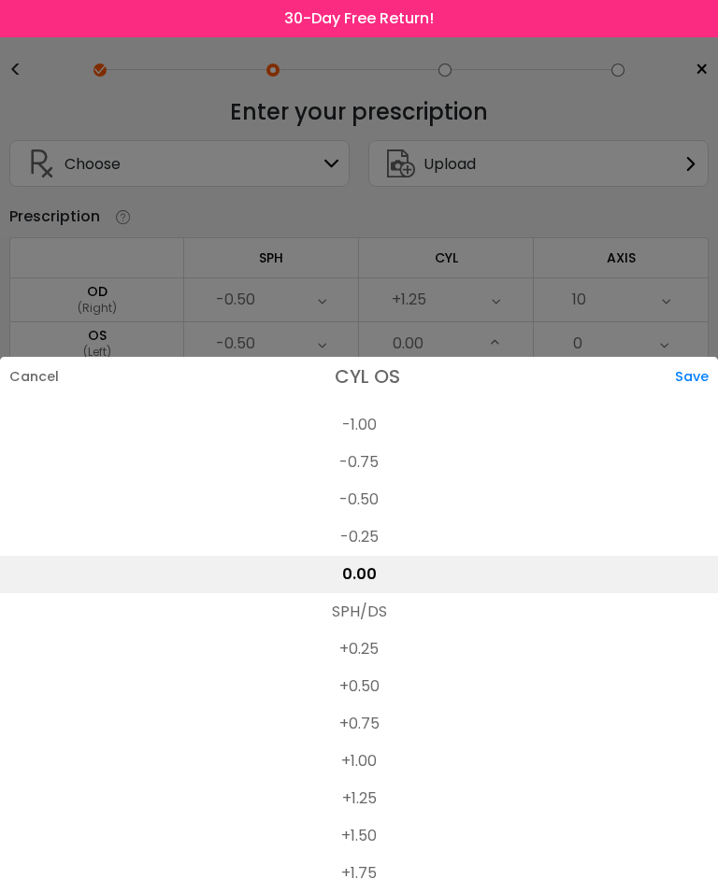
click at [377, 786] on li "+1.25" at bounding box center [359, 798] width 718 height 37
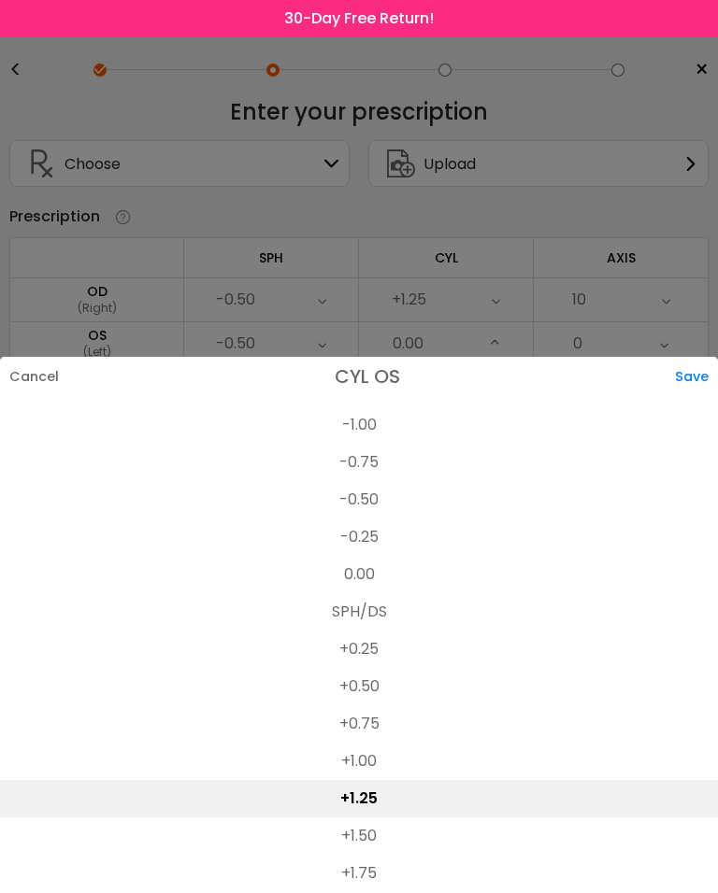
click at [685, 375] on div "Save" at bounding box center [696, 376] width 43 height 39
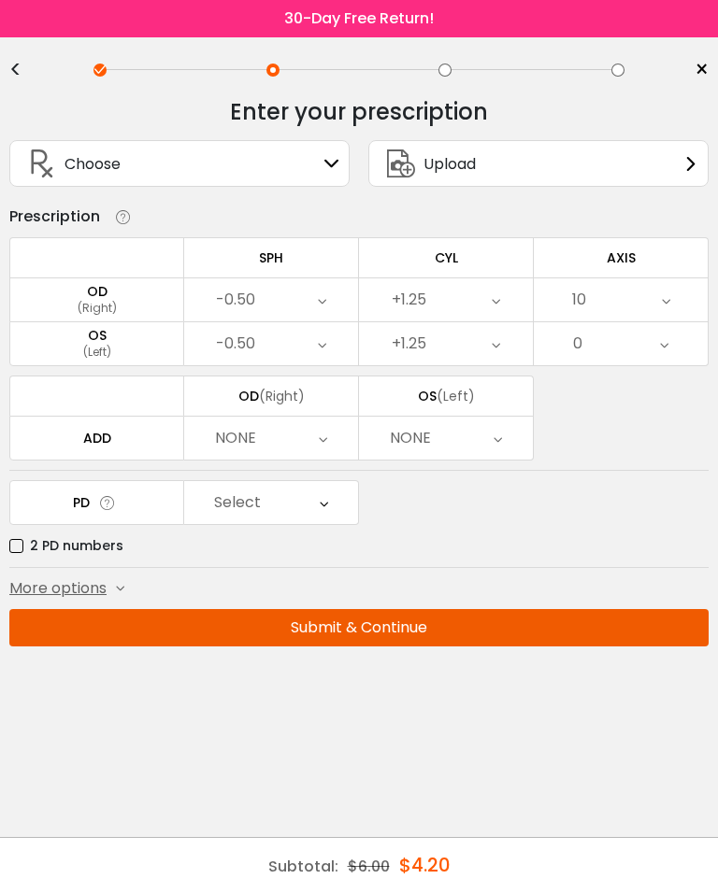
click at [673, 351] on div "0" at bounding box center [620, 343] width 174 height 43
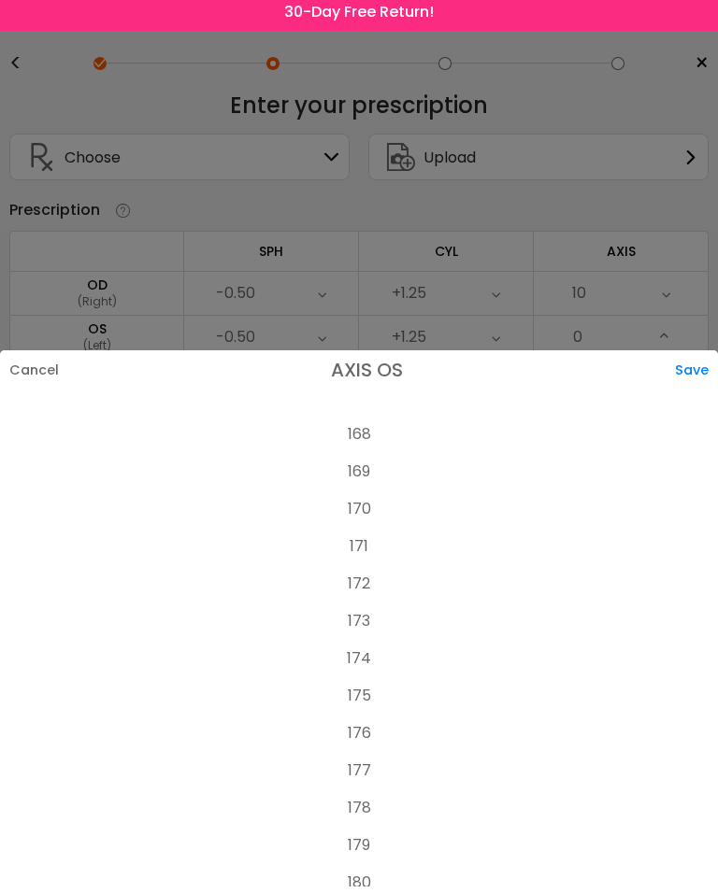
scroll to position [25, 0]
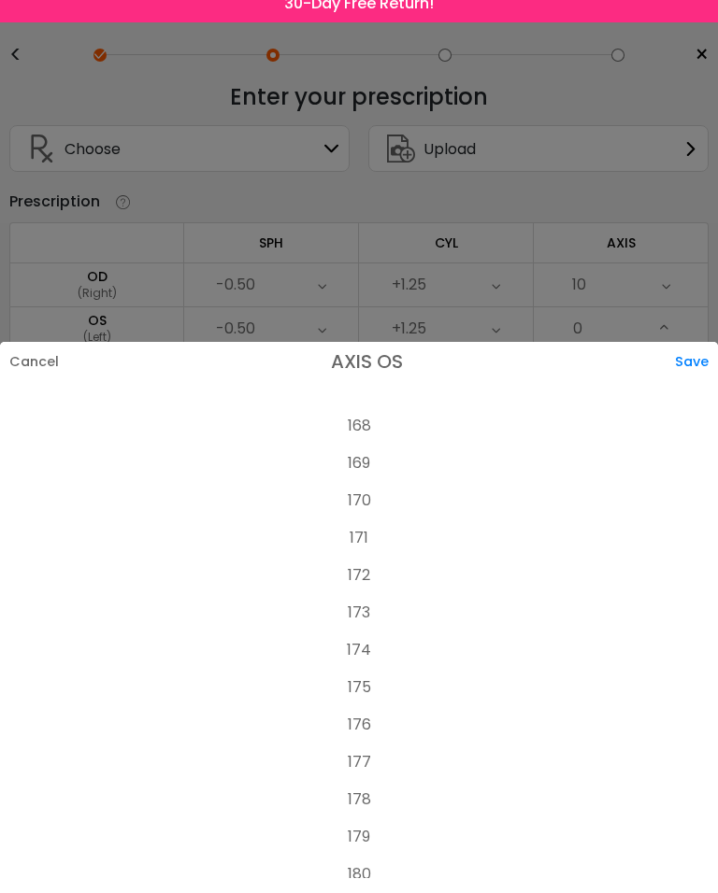
click at [368, 871] on li "180" at bounding box center [359, 889] width 718 height 37
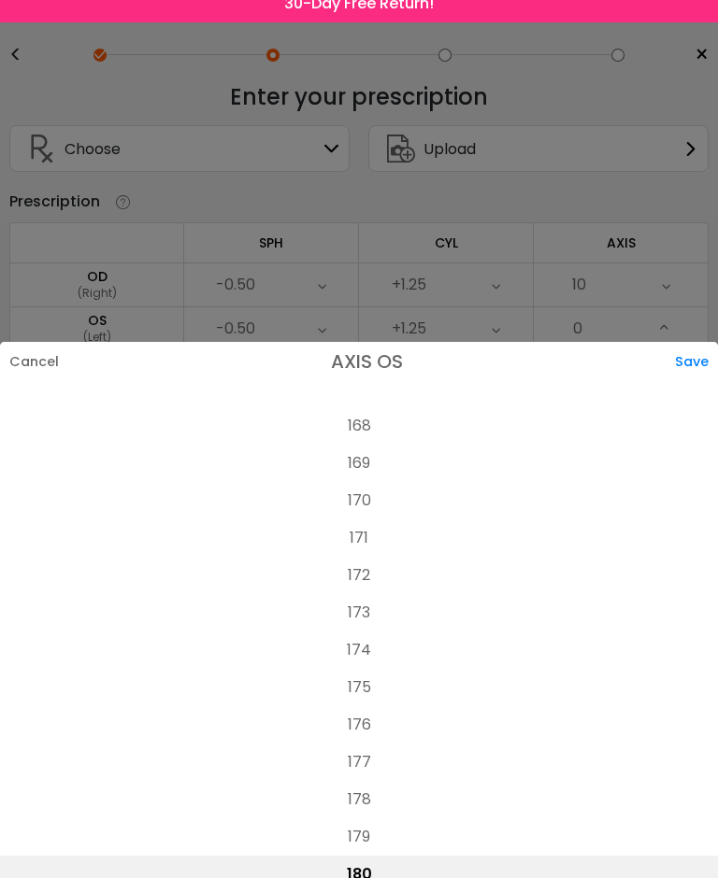
click at [702, 357] on div "Save" at bounding box center [696, 376] width 43 height 39
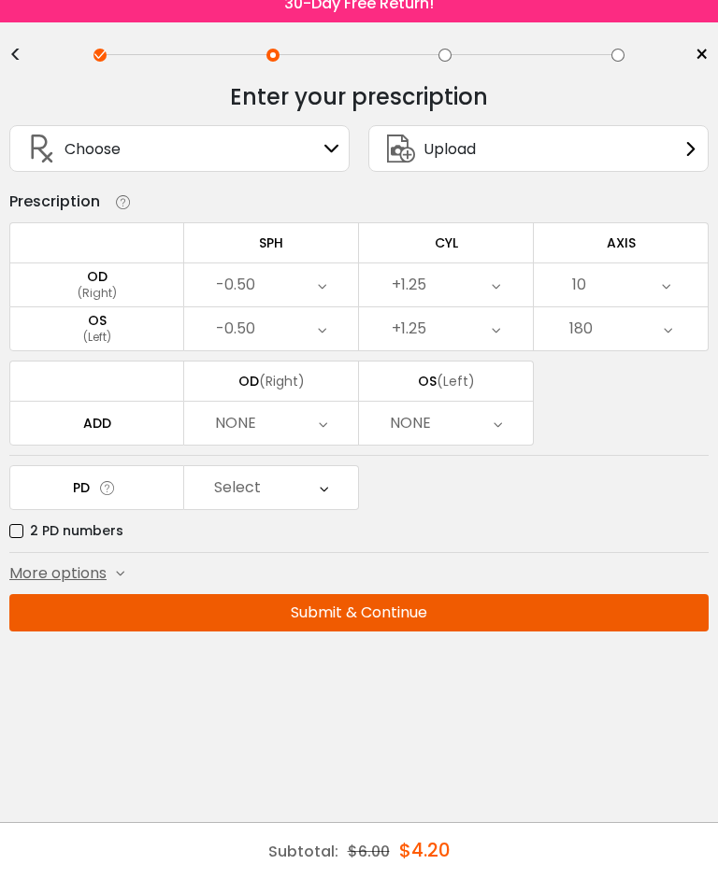
click at [334, 417] on div "NONE" at bounding box center [271, 438] width 174 height 43
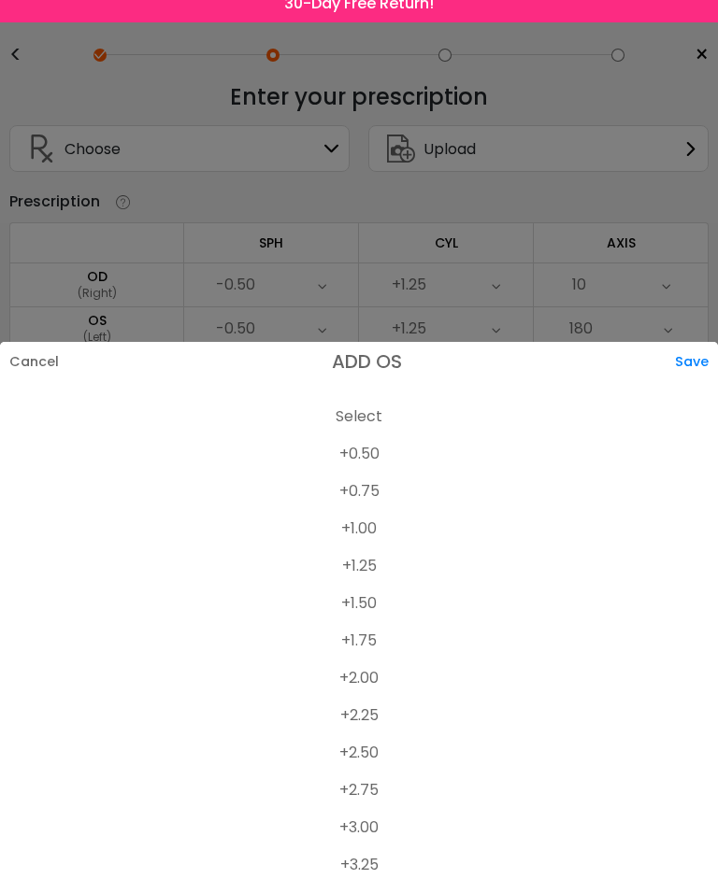
click at [377, 787] on li "+2.75" at bounding box center [359, 805] width 718 height 37
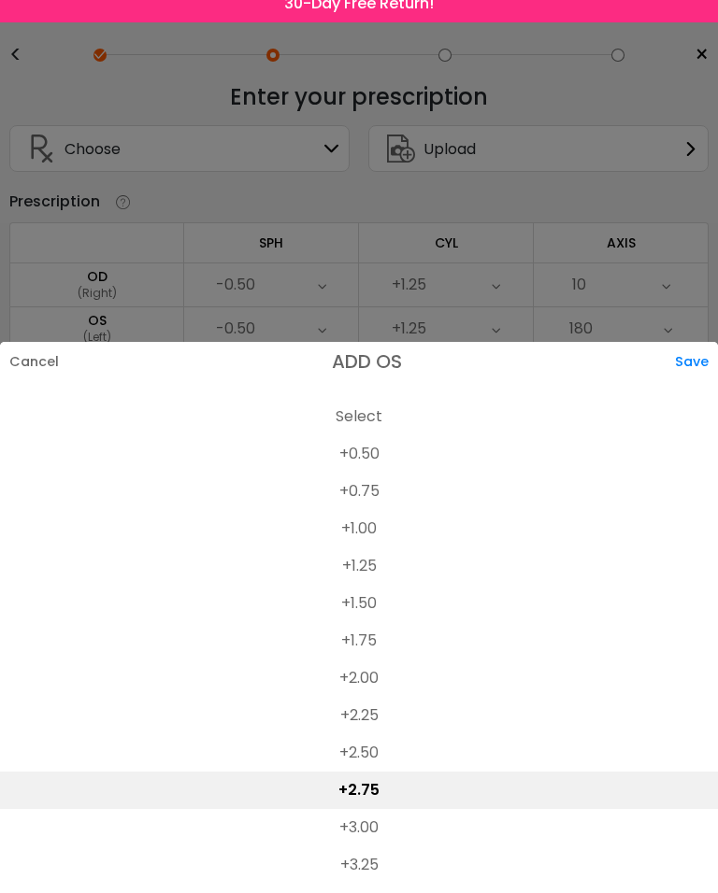
click at [689, 357] on div "Save" at bounding box center [696, 376] width 43 height 39
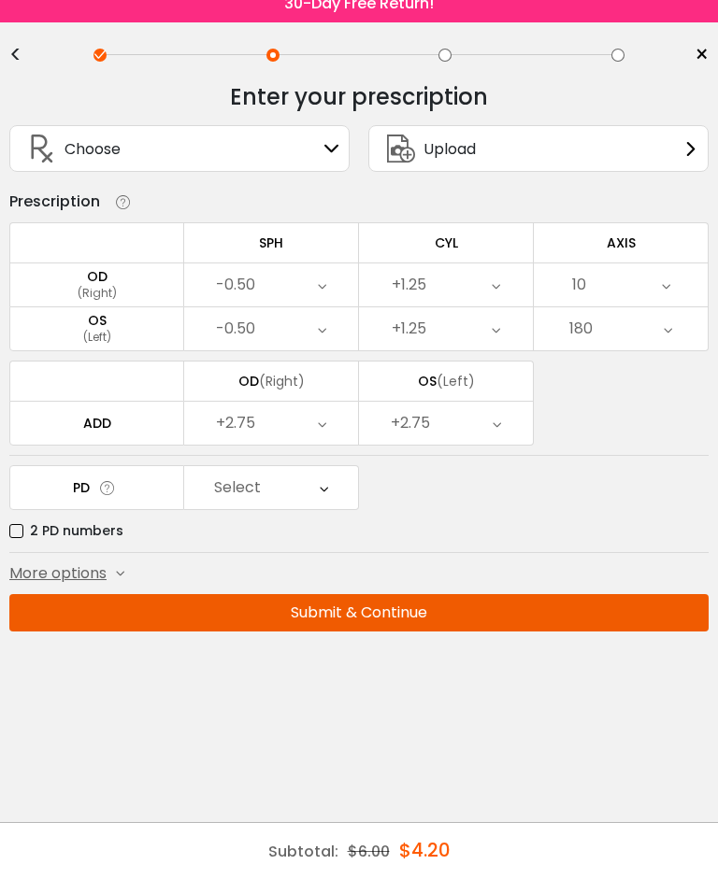
click at [331, 481] on div "Select" at bounding box center [271, 502] width 174 height 43
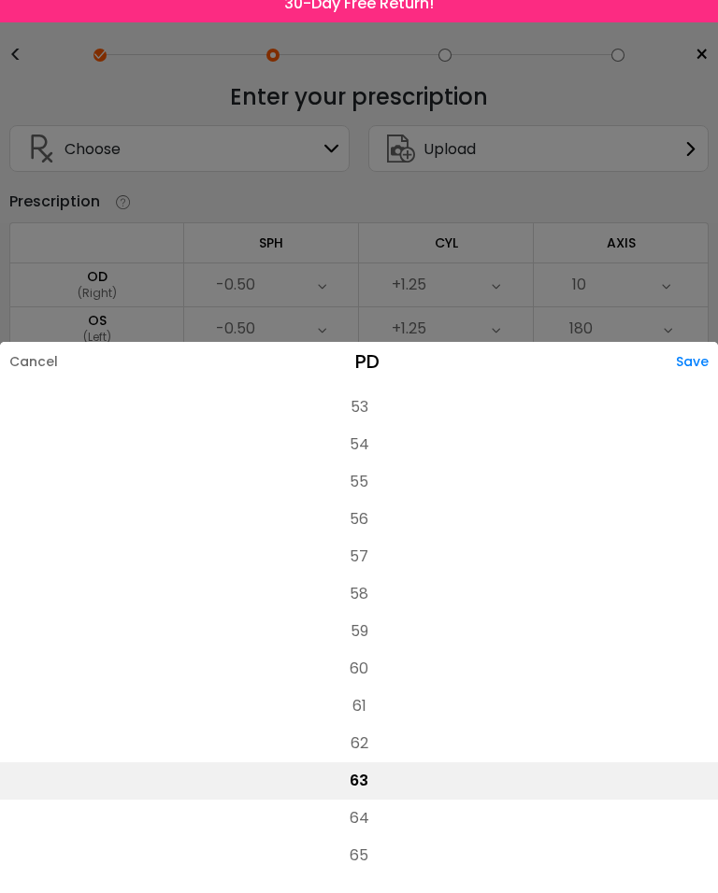
scroll to position [254, 0]
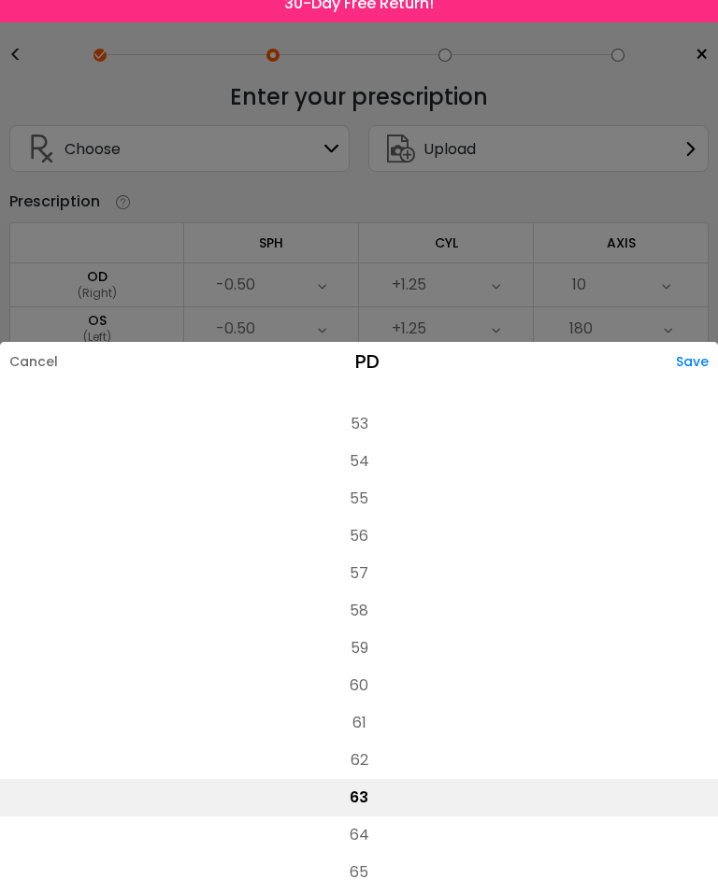
click at [690, 357] on div "Save" at bounding box center [696, 376] width 42 height 39
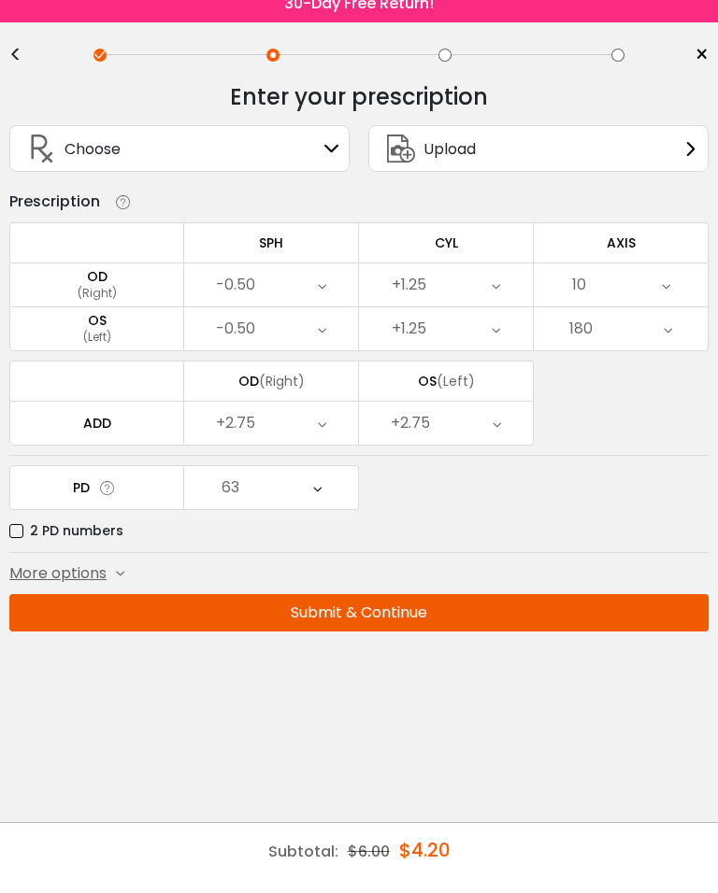
click at [445, 609] on button "Submit & Continue" at bounding box center [358, 627] width 699 height 37
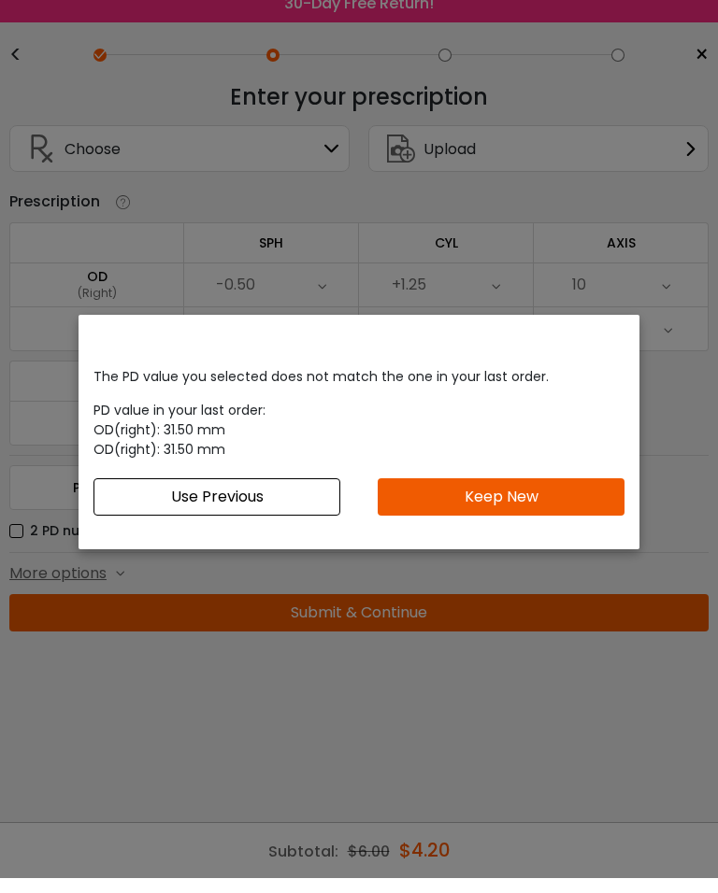
click at [570, 496] on button "Keep New" at bounding box center [500, 511] width 247 height 37
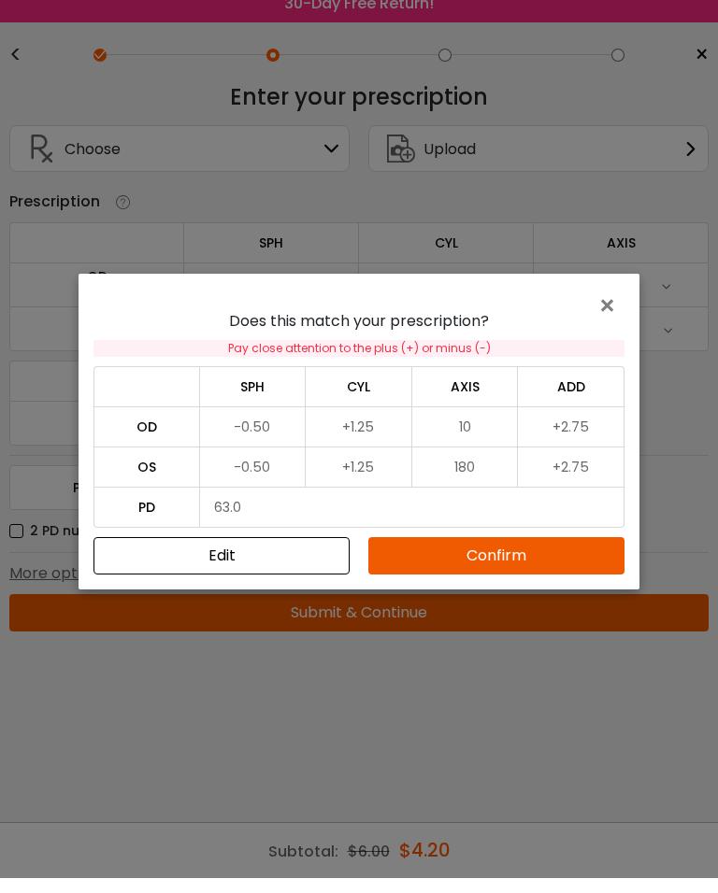
click at [276, 558] on button "Edit" at bounding box center [221, 570] width 256 height 37
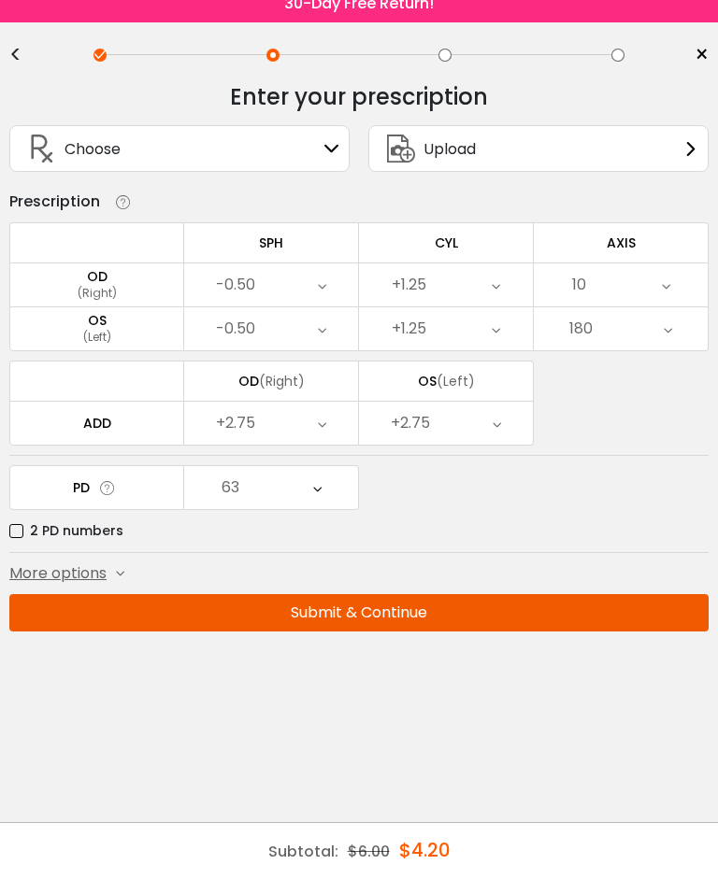
click at [332, 481] on div "63" at bounding box center [271, 502] width 174 height 43
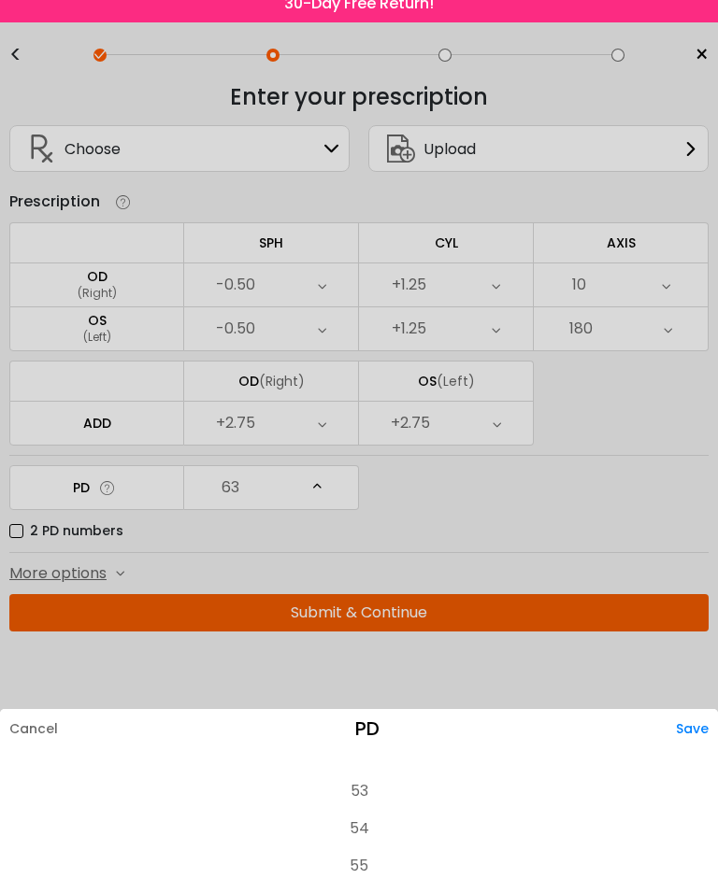
scroll to position [416, 0]
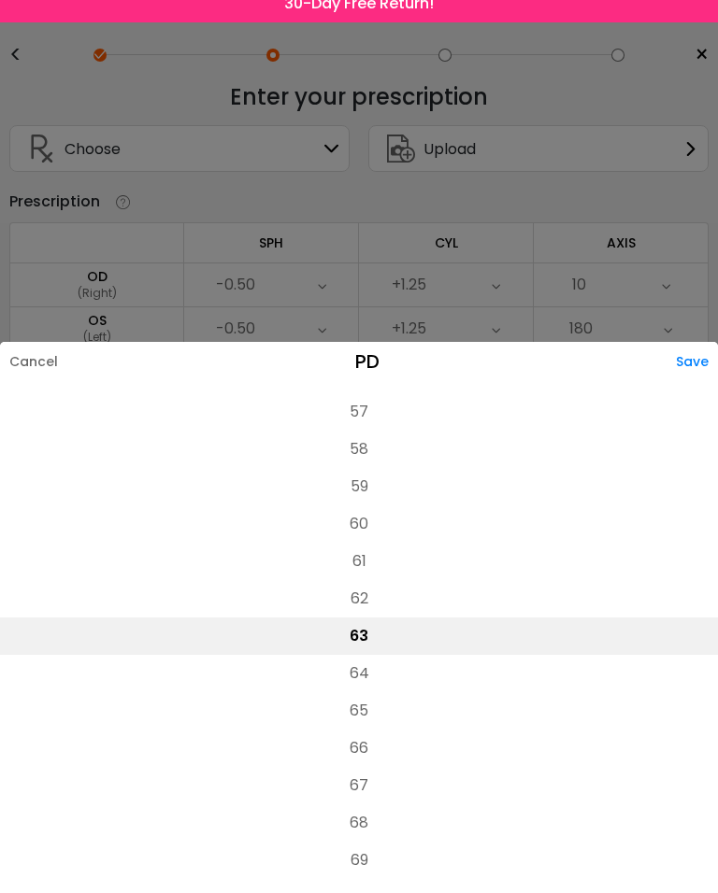
click at [708, 290] on div at bounding box center [359, 446] width 718 height 893
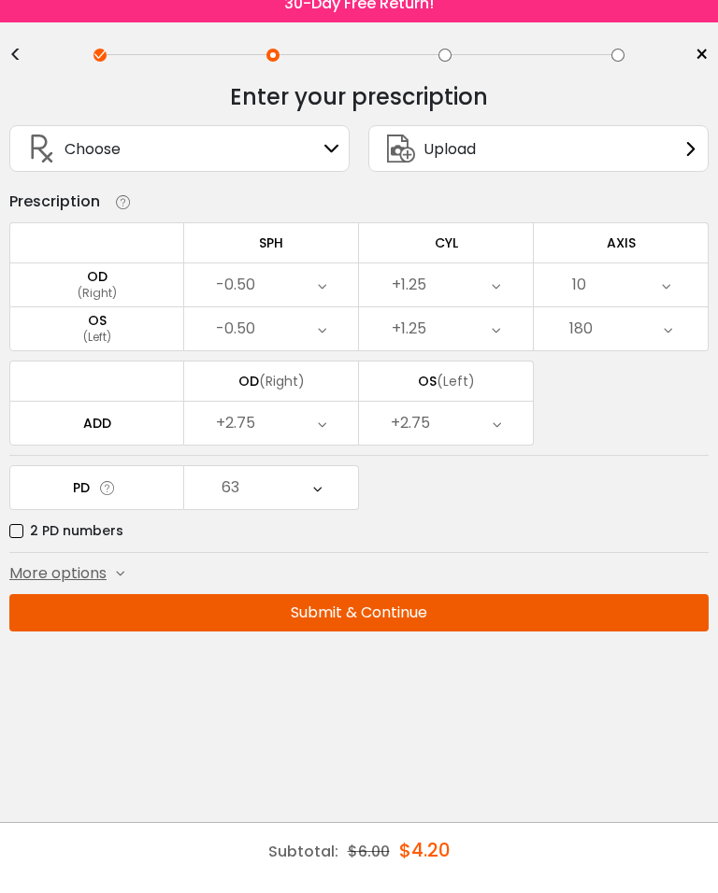
click at [112, 493] on icon at bounding box center [107, 503] width 19 height 20
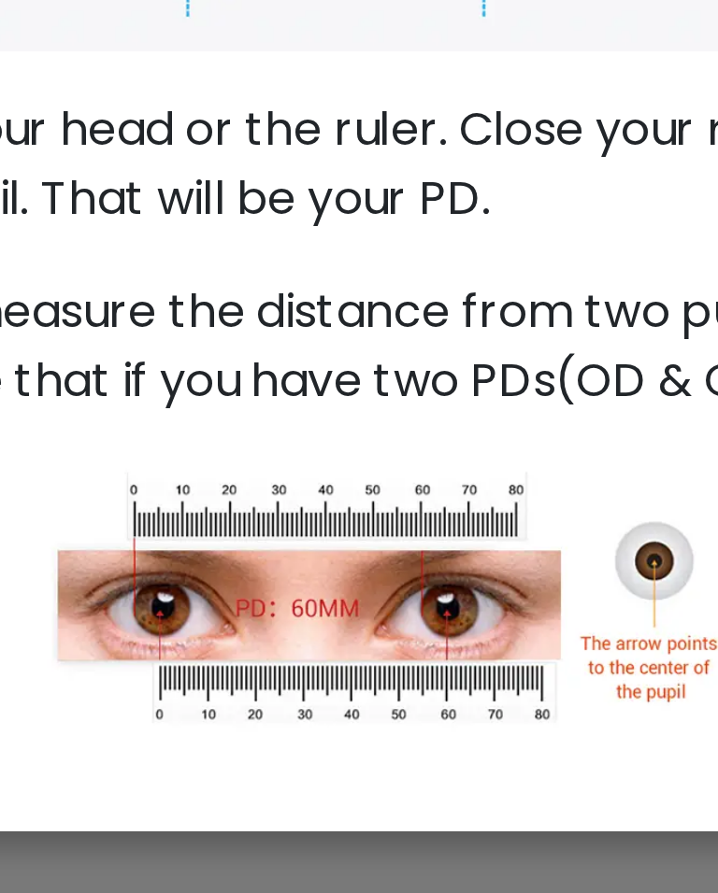
click at [163, 565] on span "Try not to move your head or the ruler. Close your right eye and note the readi…" at bounding box center [364, 587] width 647 height 44
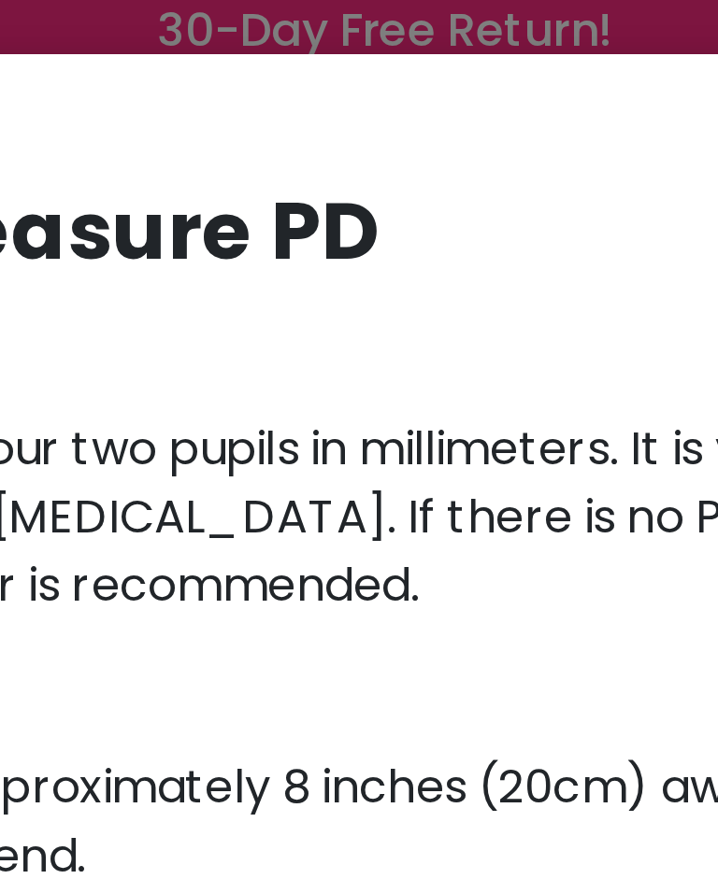
scroll to position [0, 0]
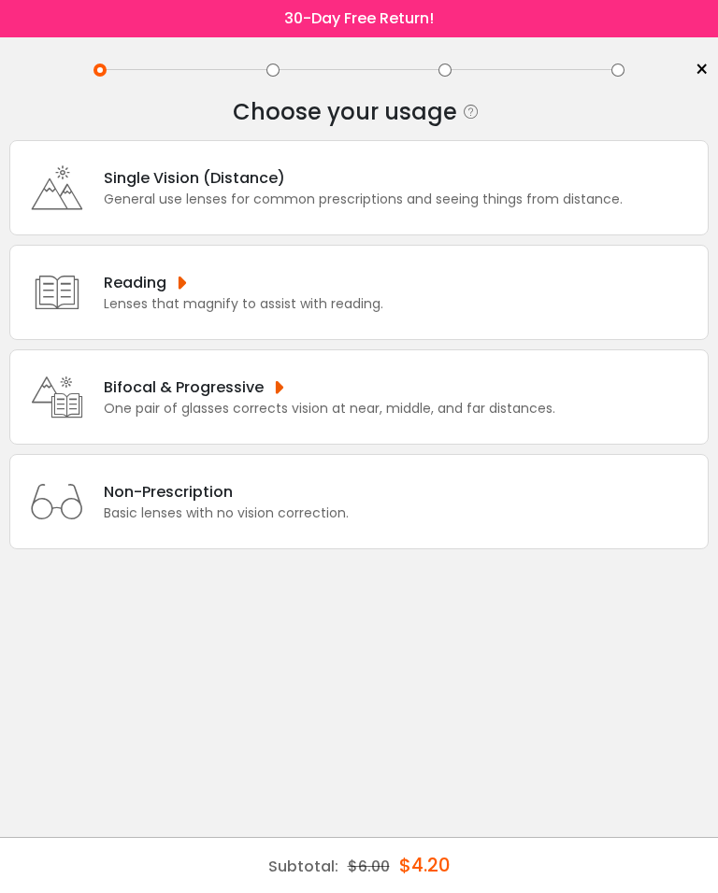
click at [324, 419] on div "One pair of glasses corrects vision at near, middle, and far distances." at bounding box center [329, 409] width 451 height 20
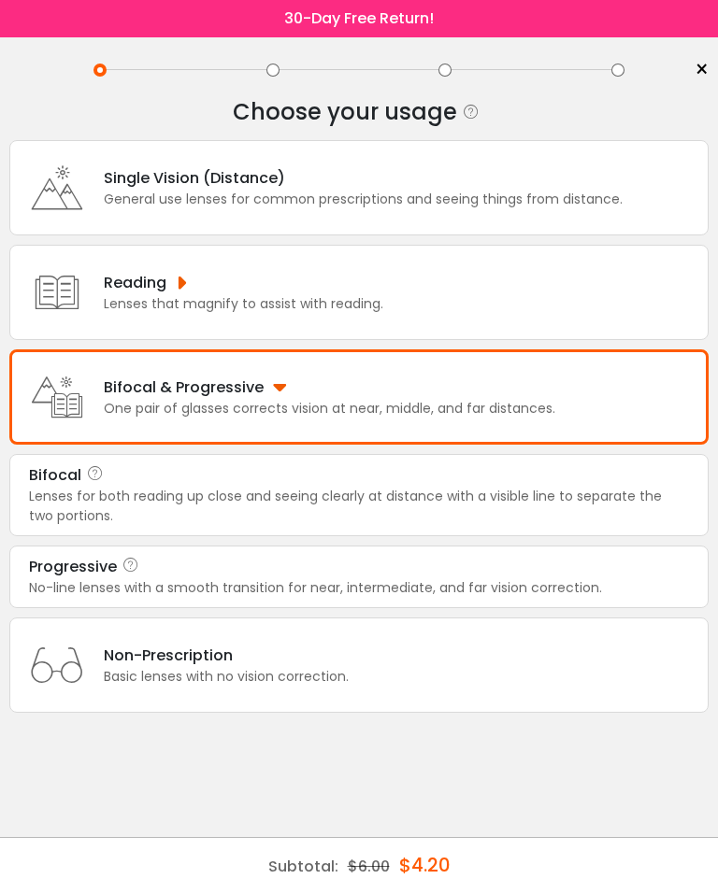
click at [207, 487] on div "Bifocal" at bounding box center [359, 475] width 660 height 22
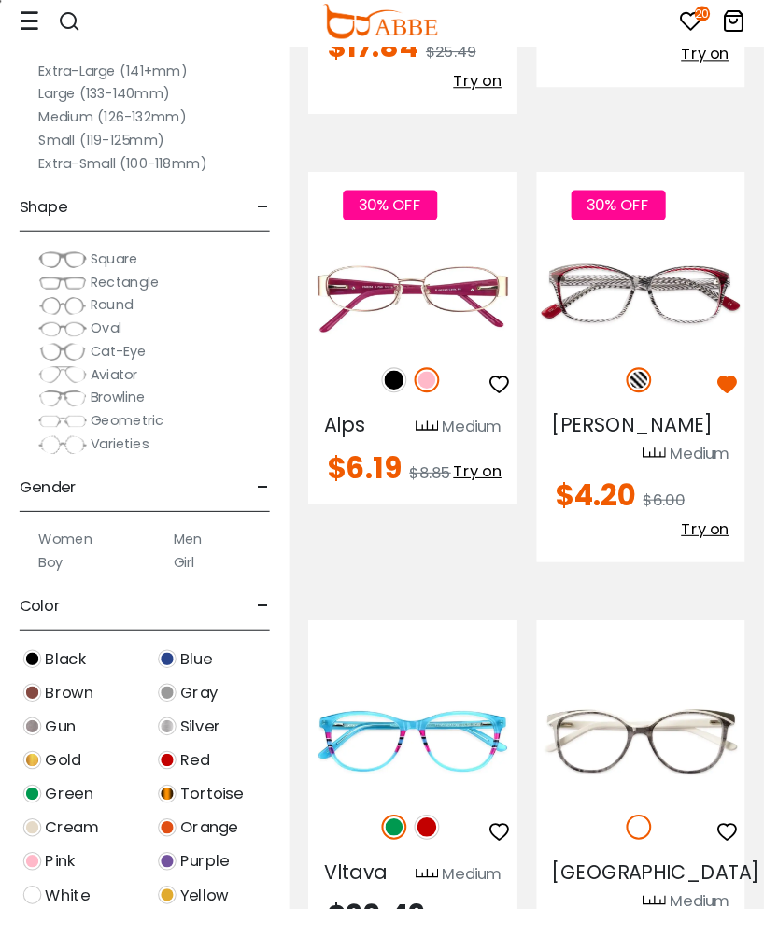
scroll to position [3708, 0]
